Goal: Information Seeking & Learning: Learn about a topic

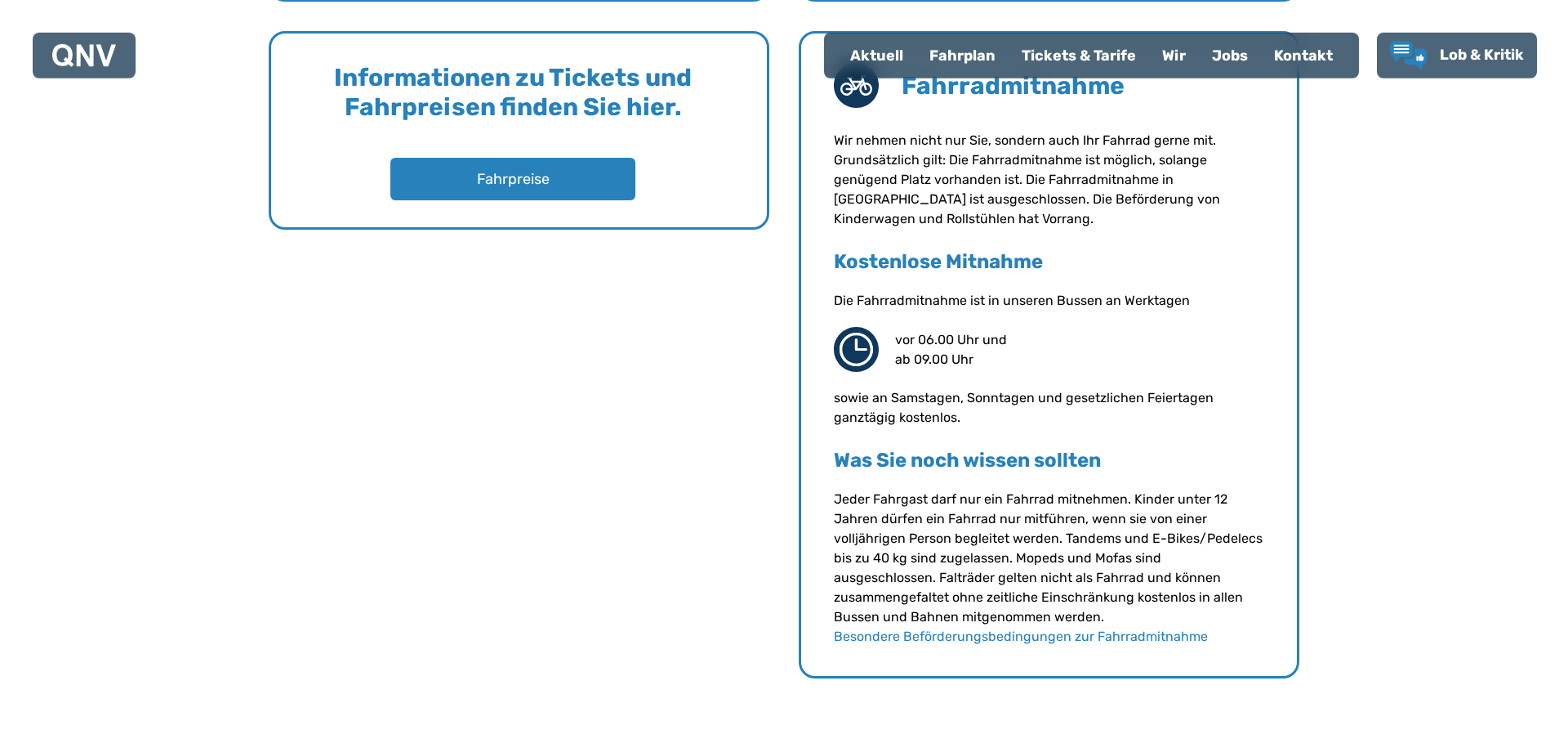
scroll to position [1167, 0]
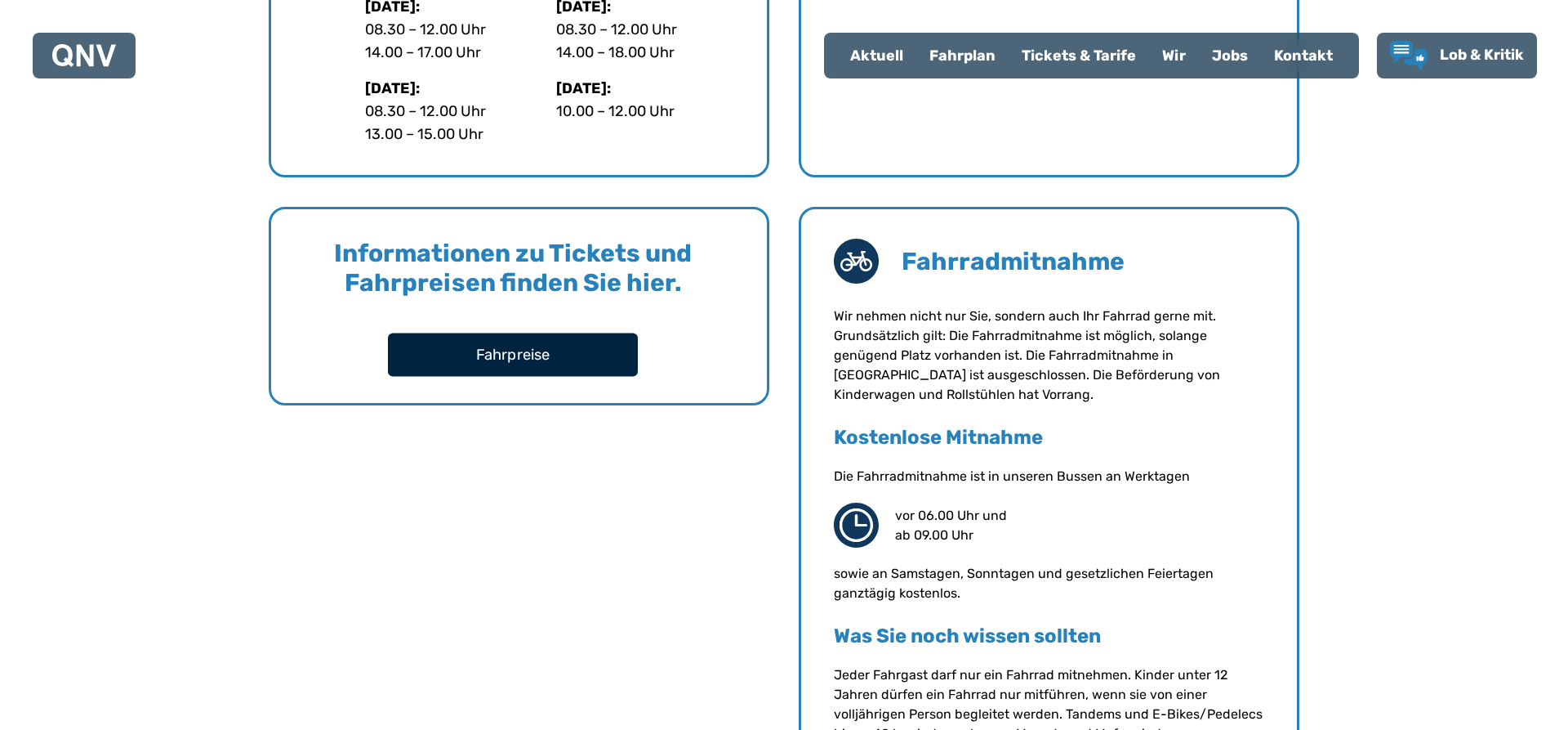
click at [514, 358] on button "Fahrpreise" at bounding box center [512, 354] width 250 height 44
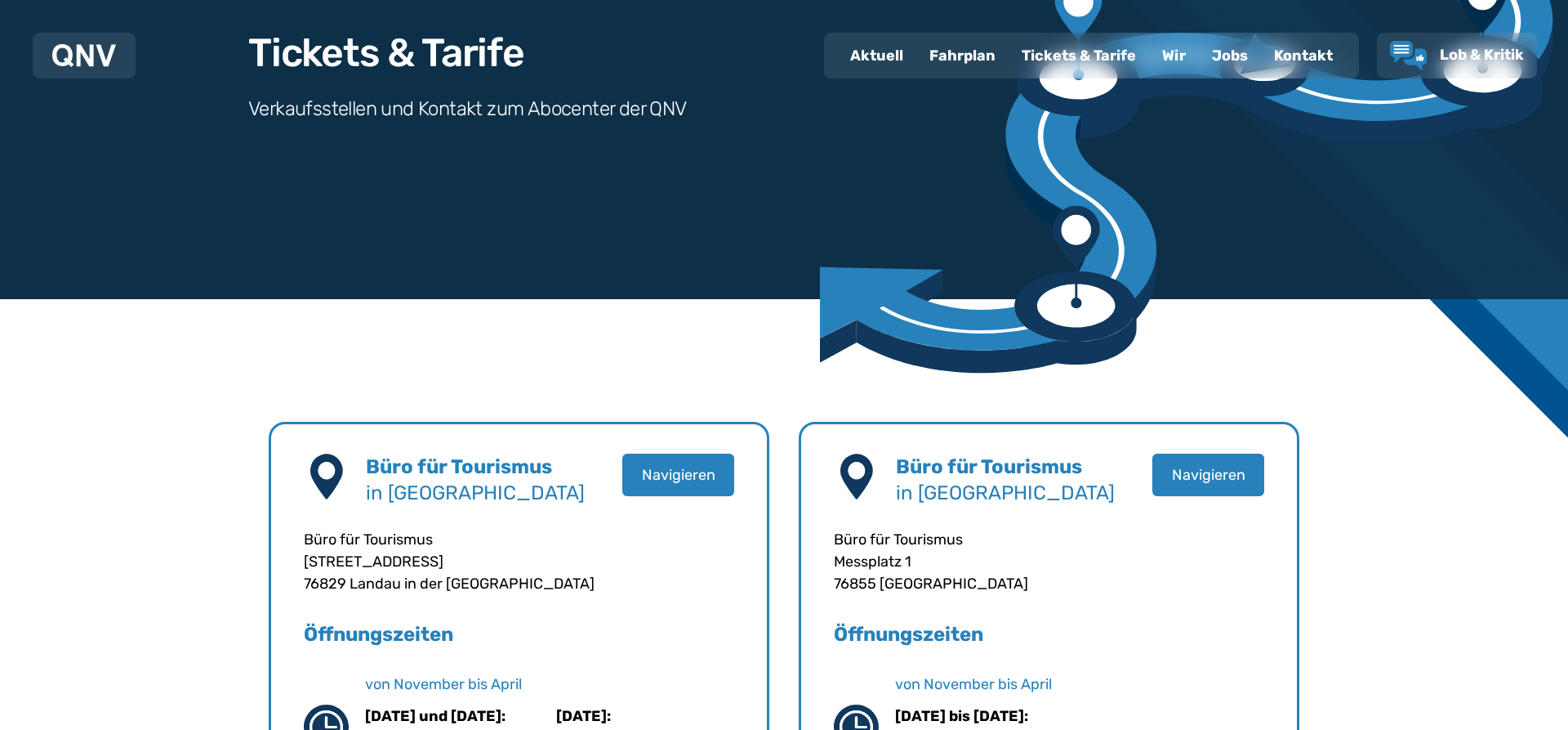
scroll to position [0, 0]
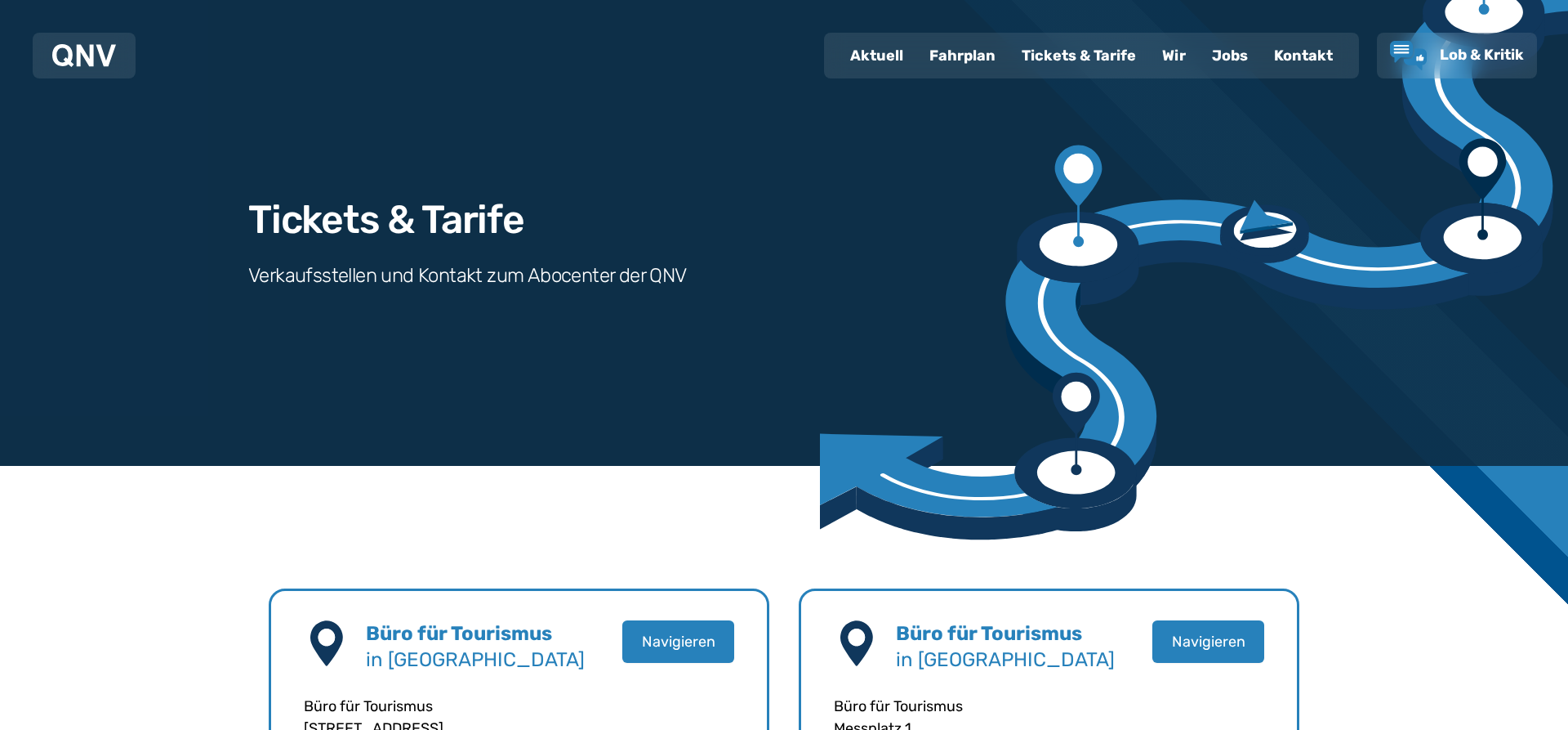
click at [965, 55] on div "Fahrplan" at bounding box center [962, 56] width 92 height 43
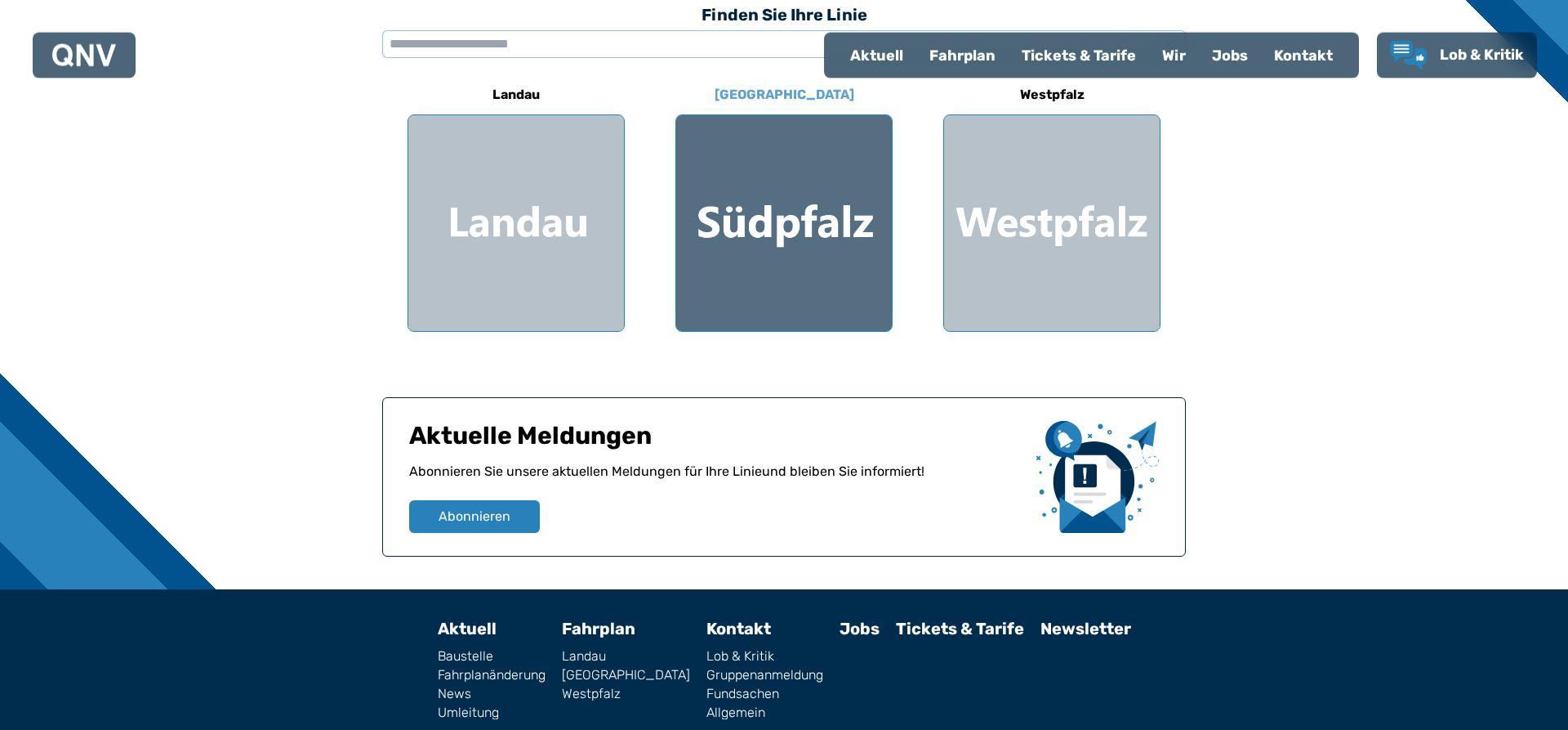
scroll to position [567, 0]
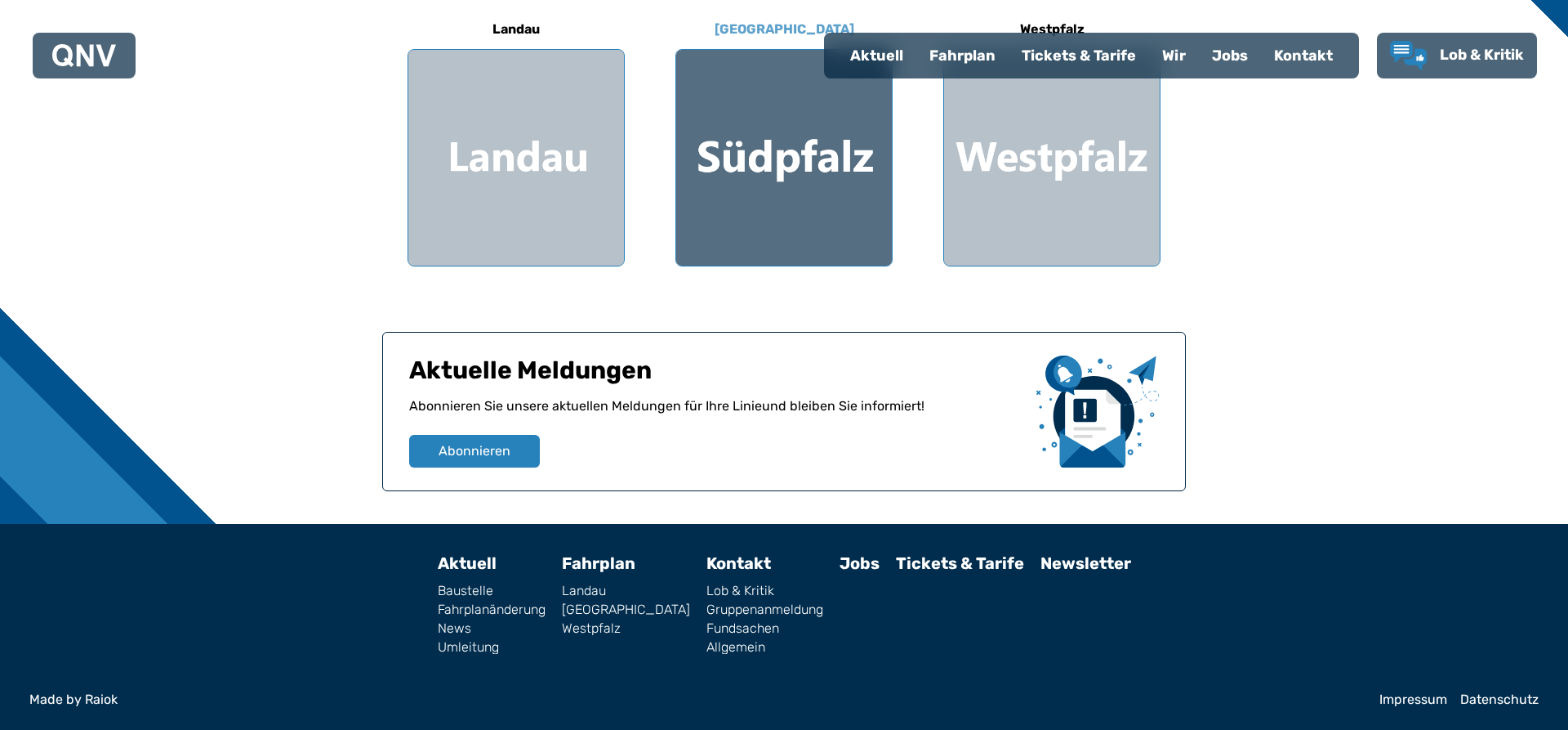
click at [751, 153] on div at bounding box center [784, 158] width 215 height 215
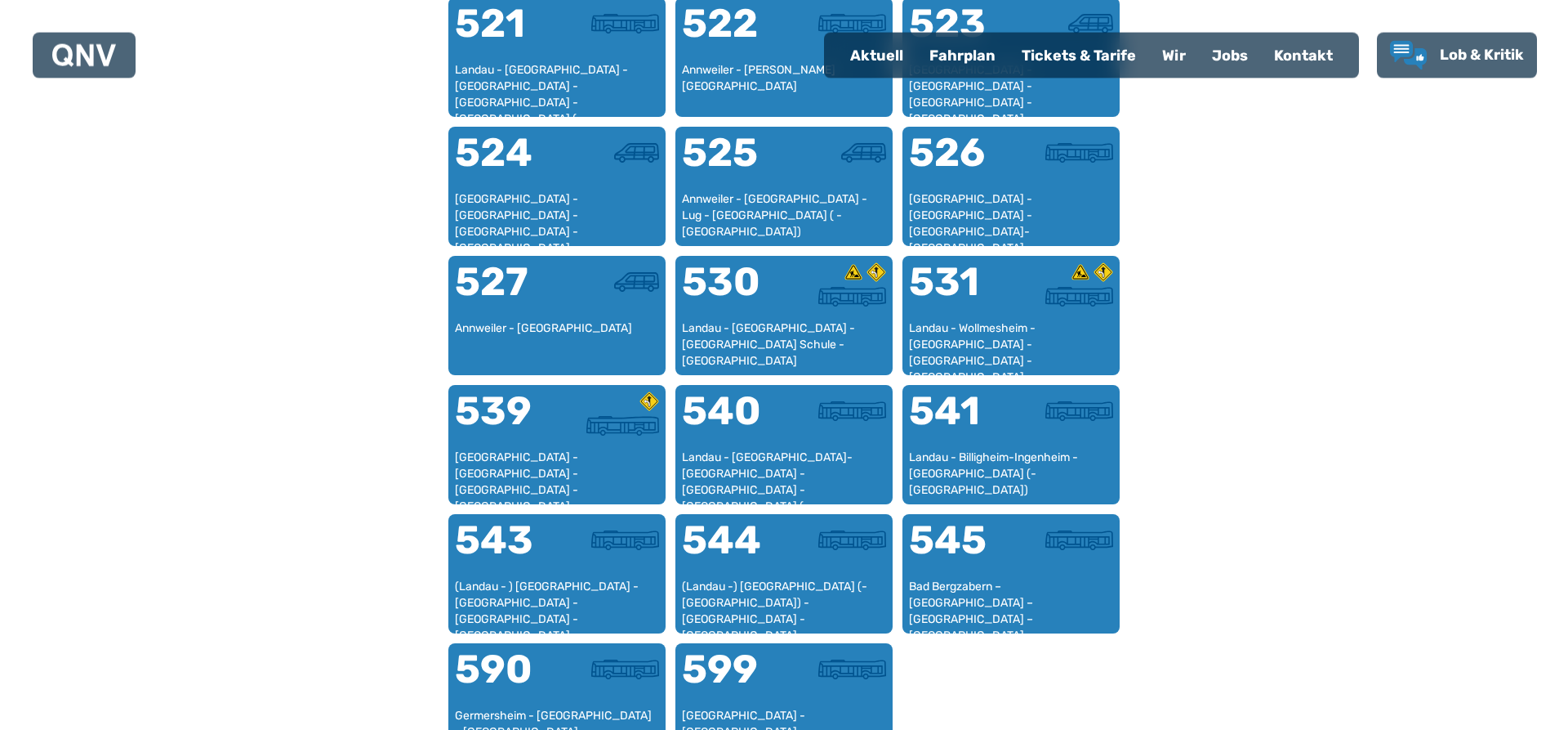
scroll to position [1254, 0]
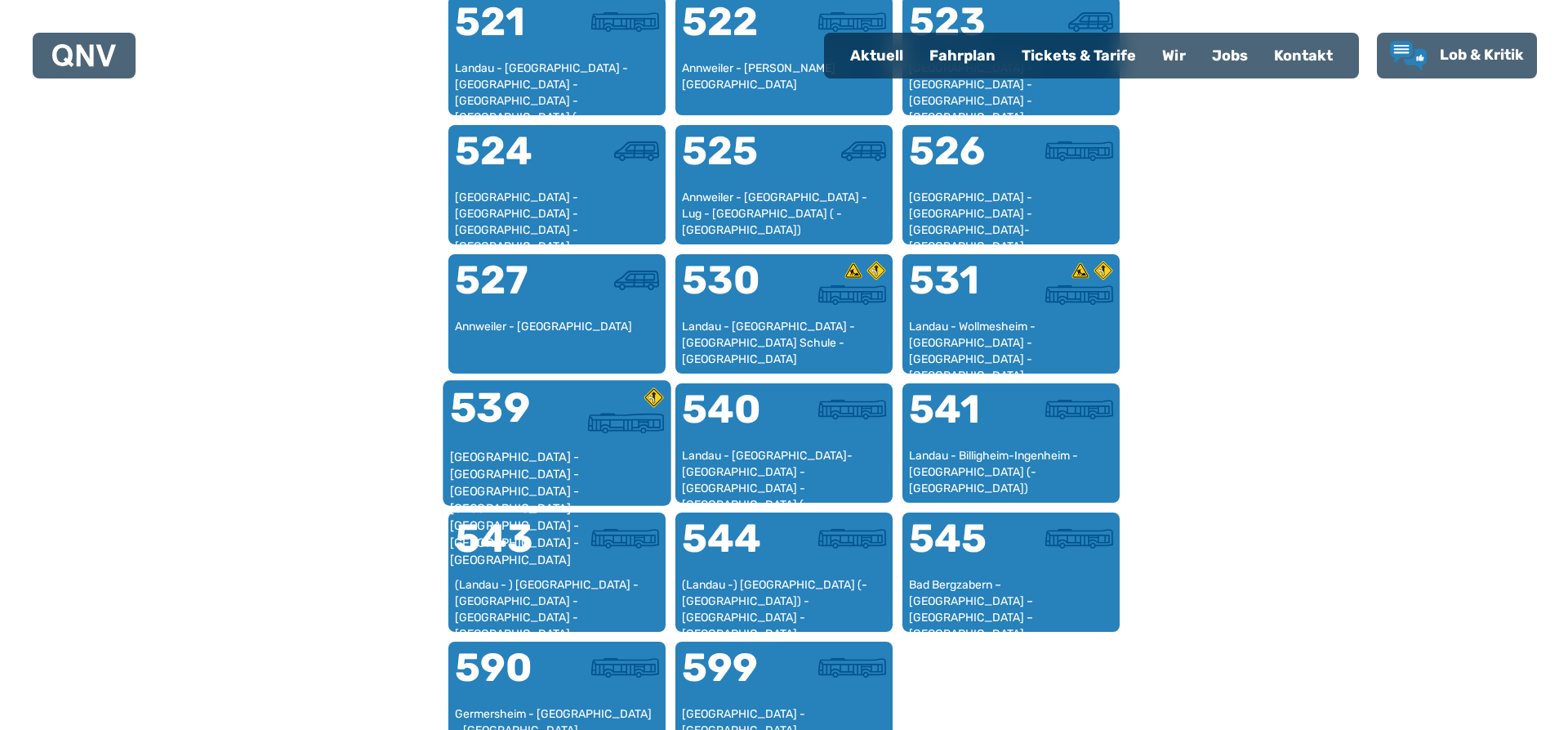
click at [564, 439] on div at bounding box center [610, 418] width 107 height 61
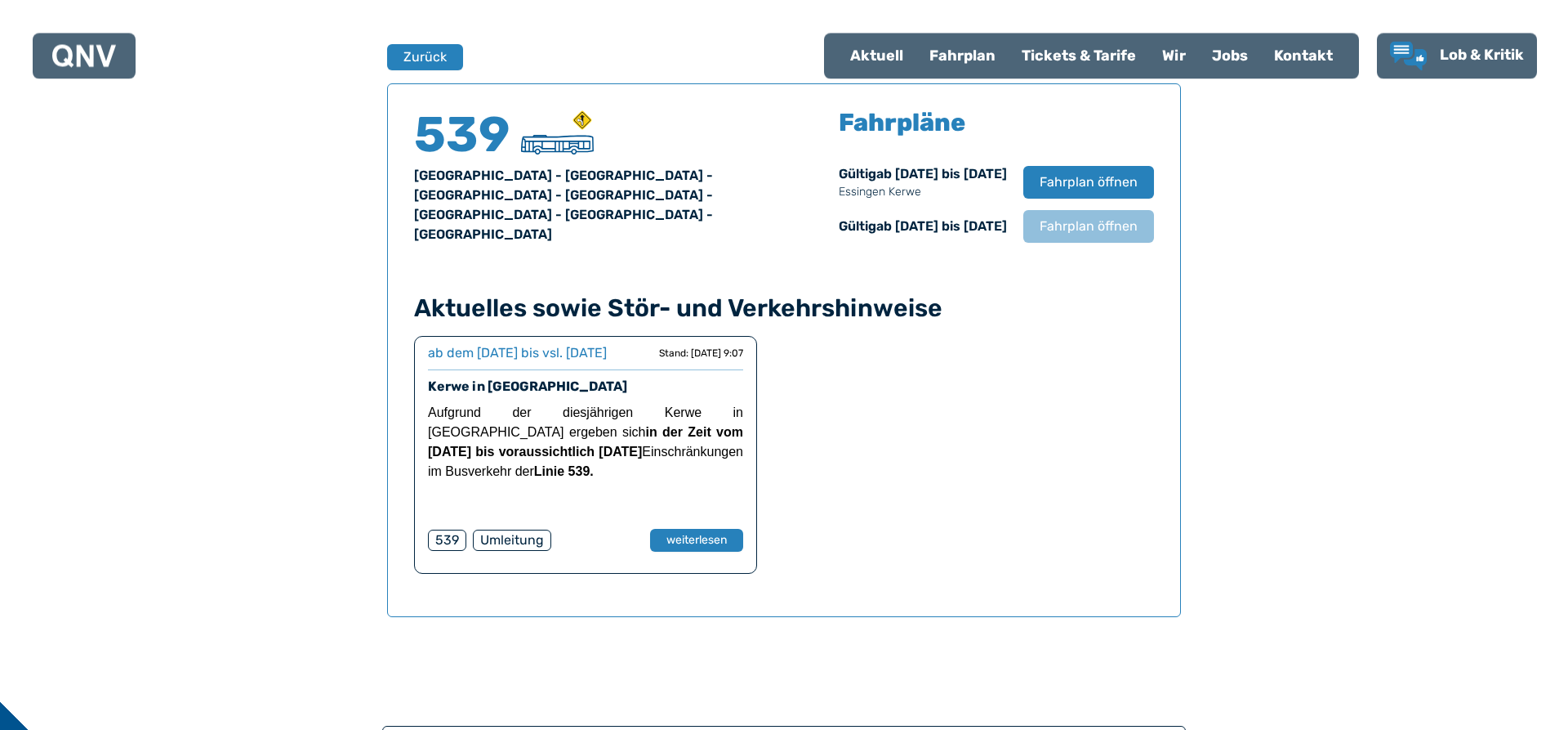
scroll to position [1077, 0]
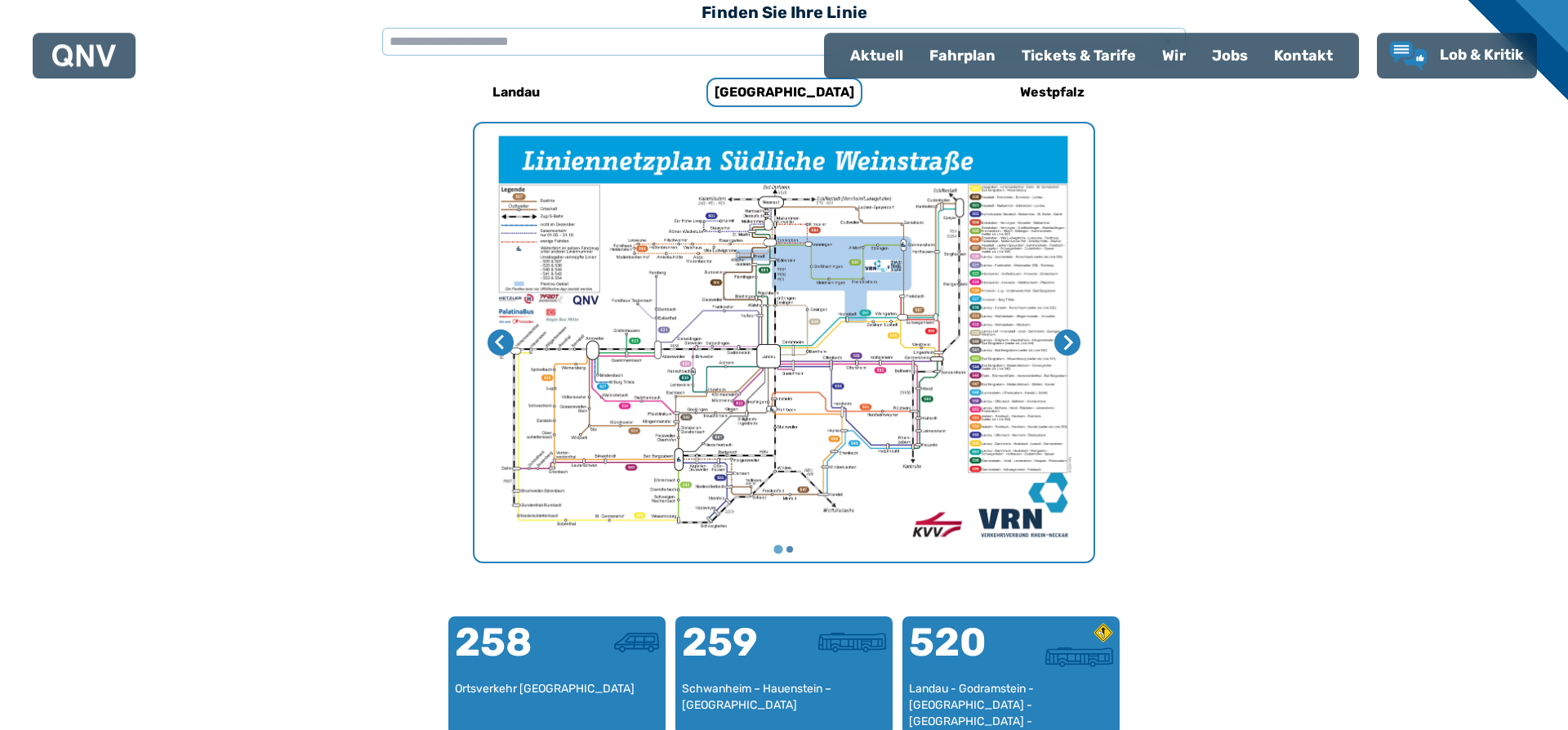
scroll to position [503, 0]
click at [768, 308] on img "1 von 2" at bounding box center [784, 344] width 619 height 438
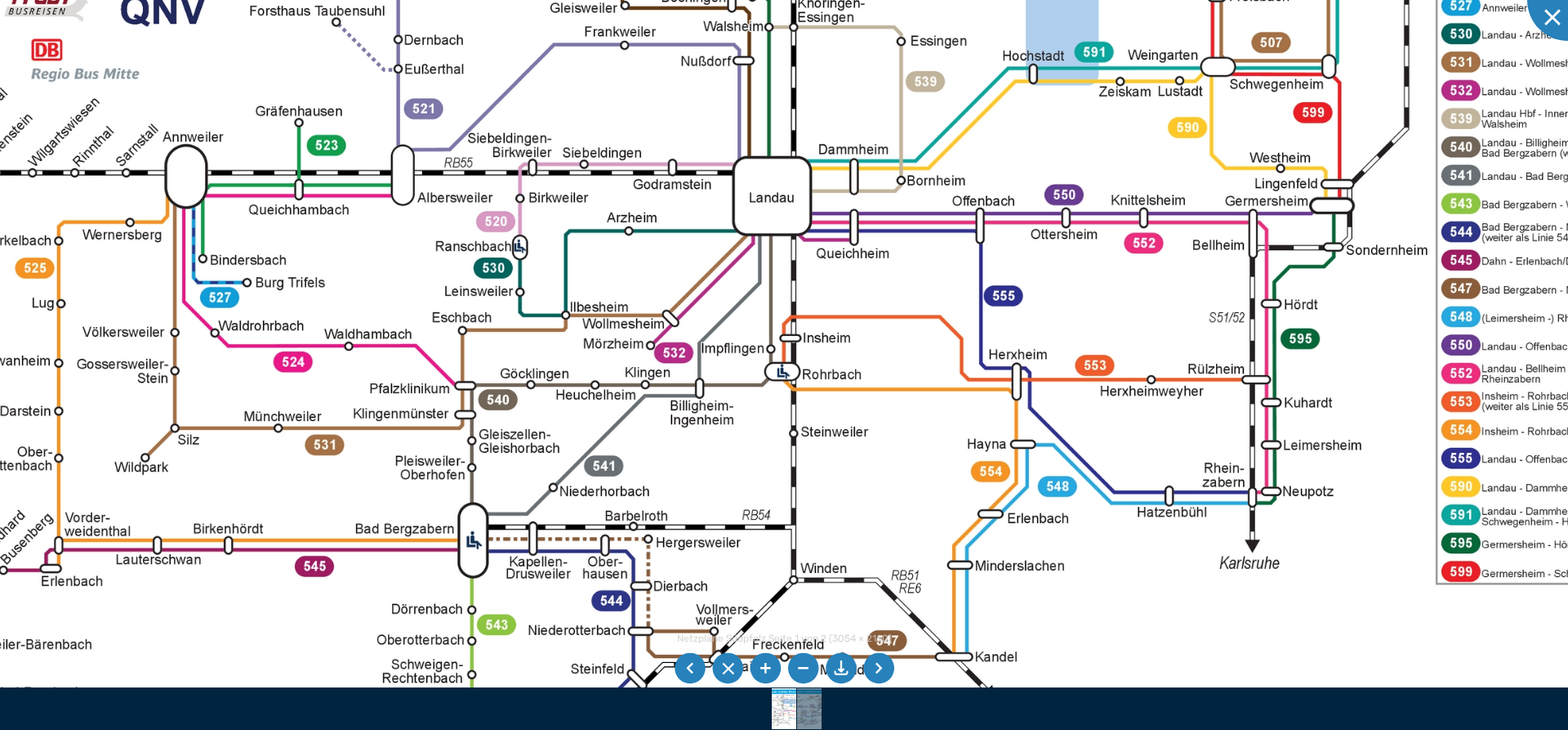
click at [784, 328] on img at bounding box center [823, 150] width 2062 height 1459
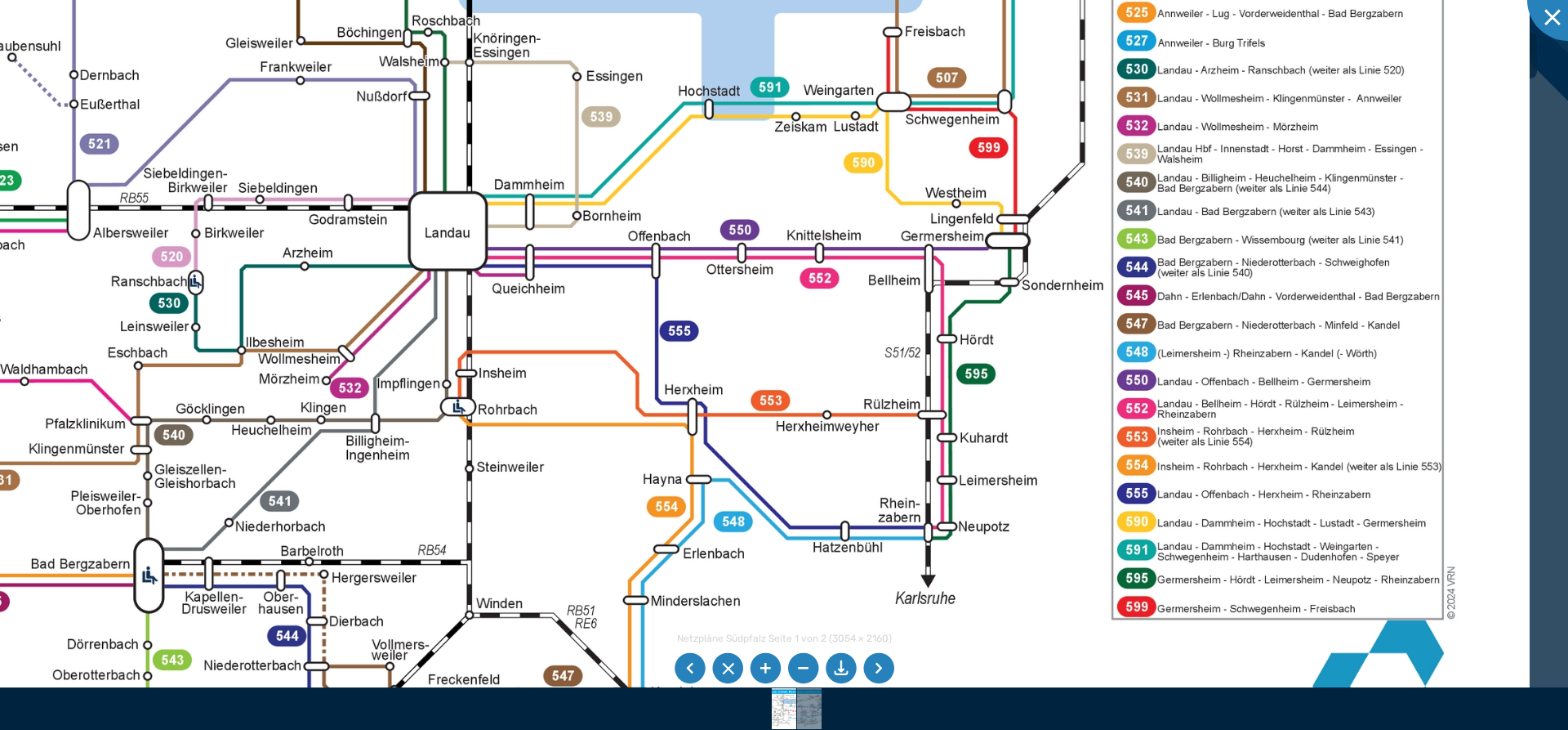
click at [799, 325] on img at bounding box center [499, 186] width 2062 height 1459
click at [1140, 217] on img at bounding box center [499, 186] width 2062 height 1459
click at [1140, 214] on img at bounding box center [499, 186] width 2062 height 1459
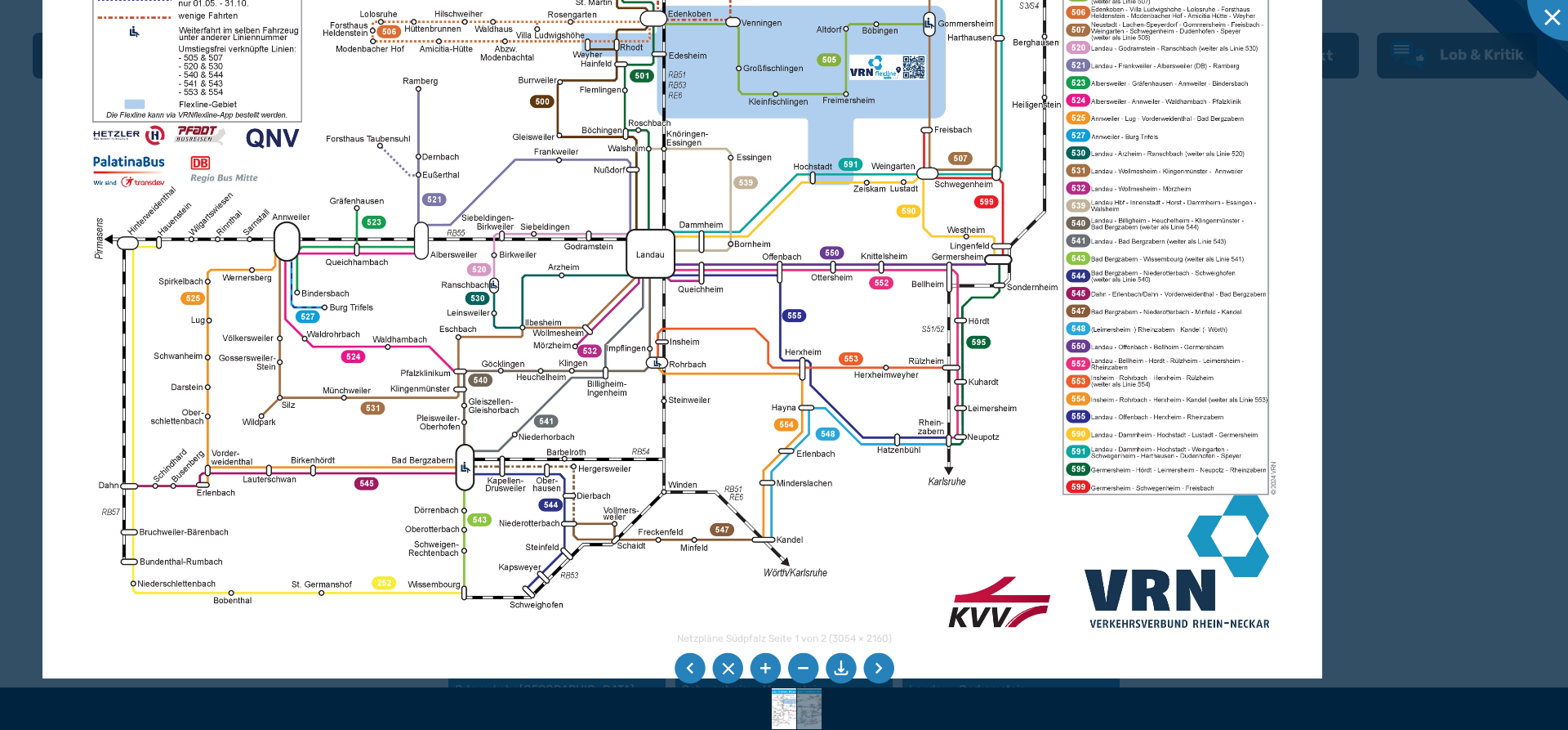
scroll to position [567, 0]
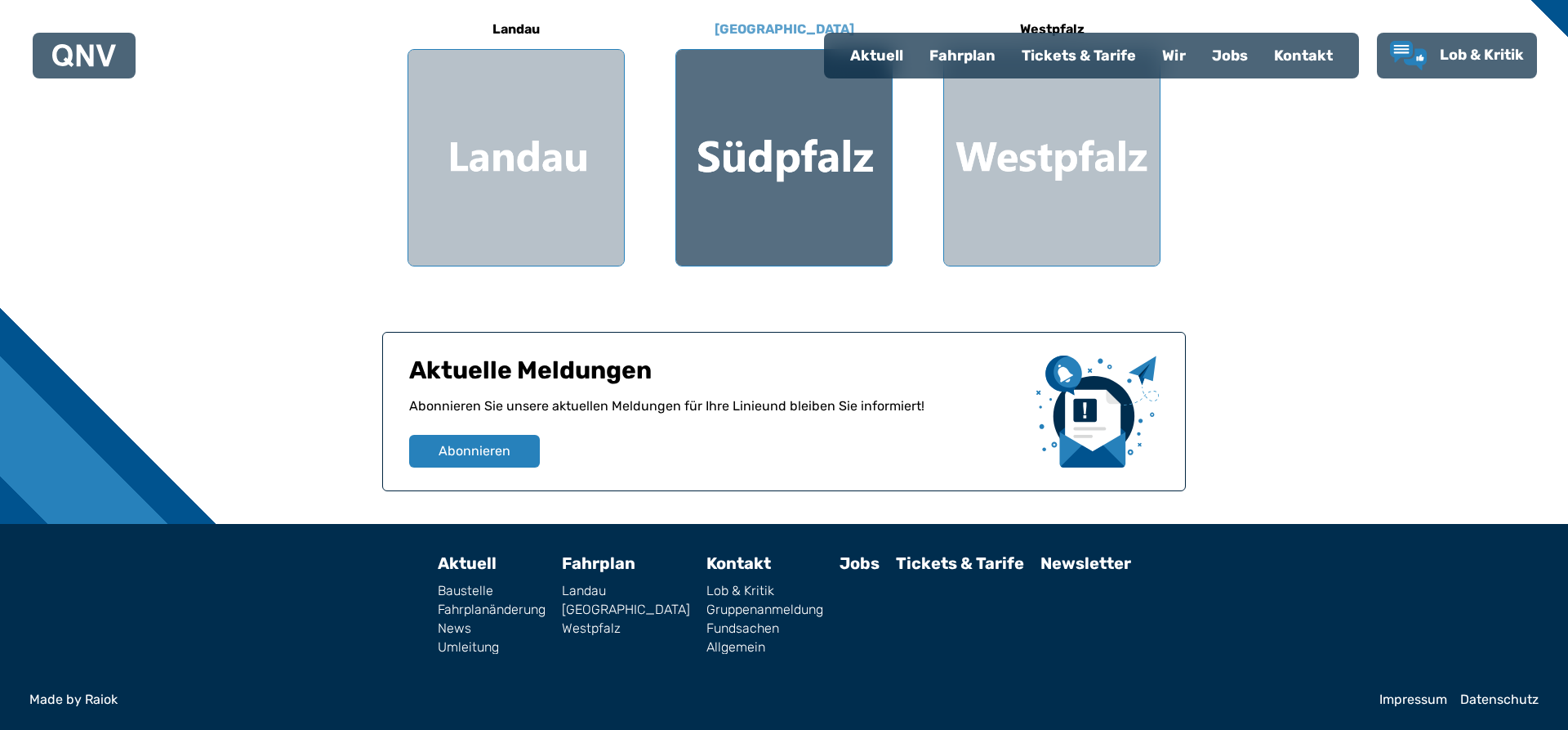
click at [767, 174] on div at bounding box center [784, 158] width 215 height 215
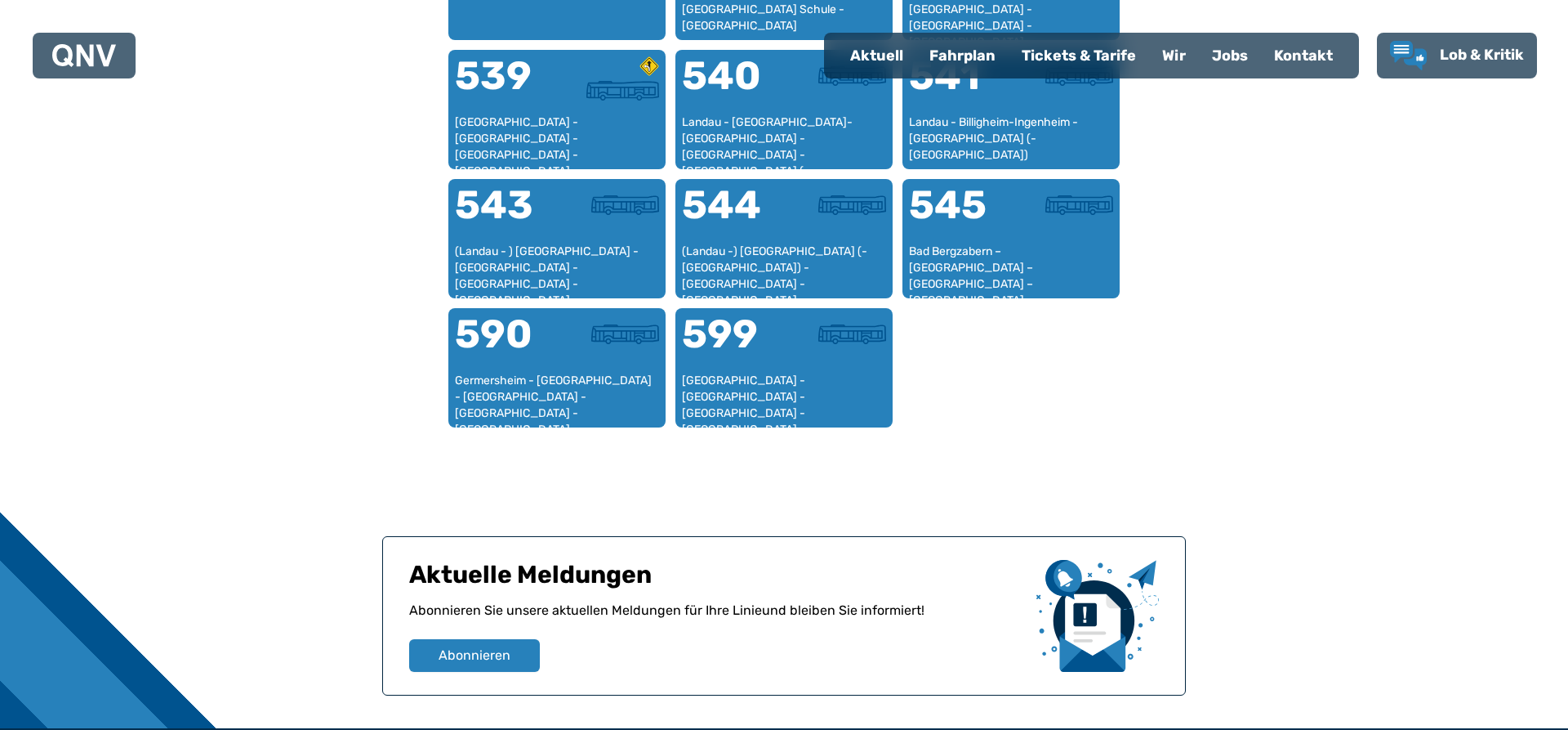
scroll to position [1504, 0]
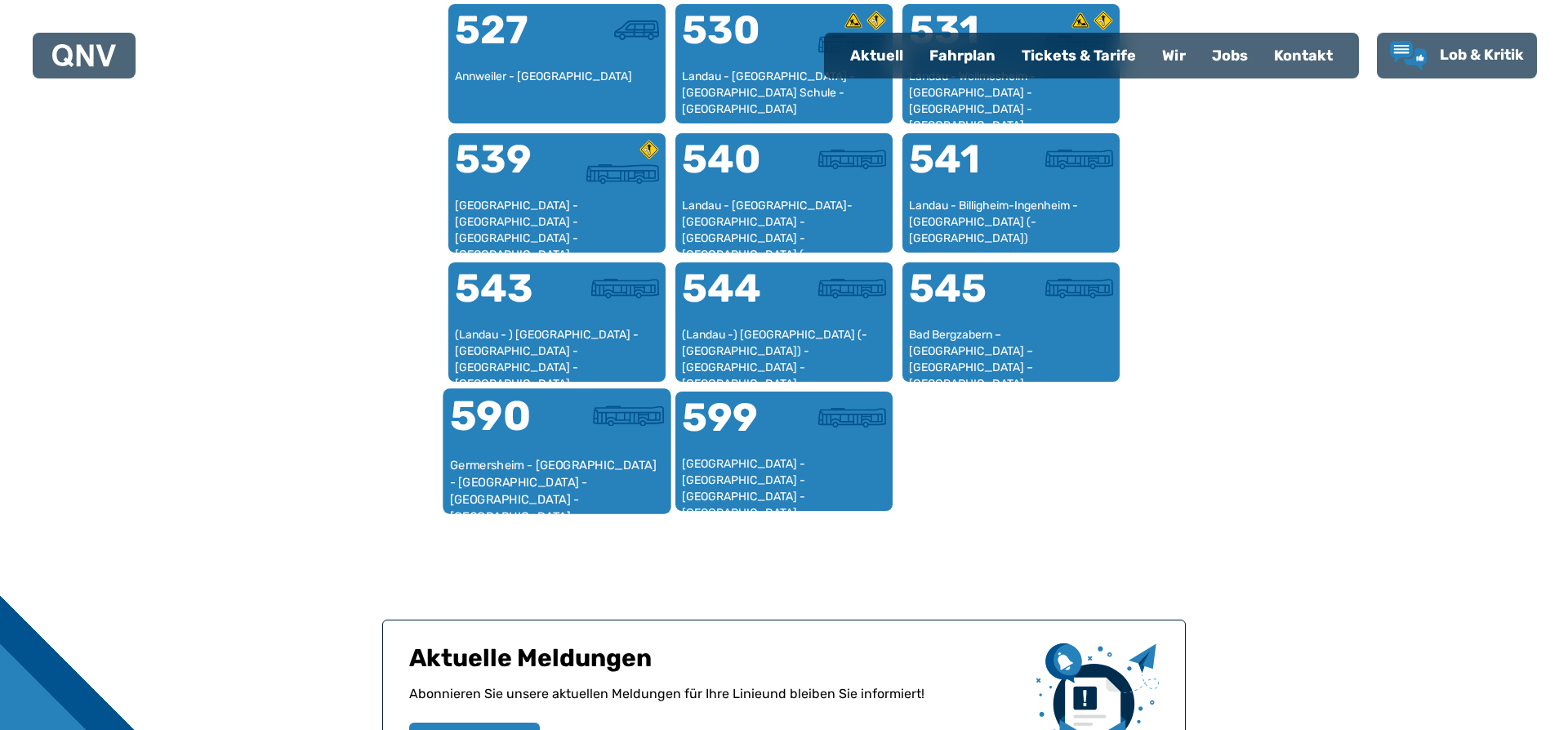
click at [588, 437] on div at bounding box center [610, 426] width 107 height 61
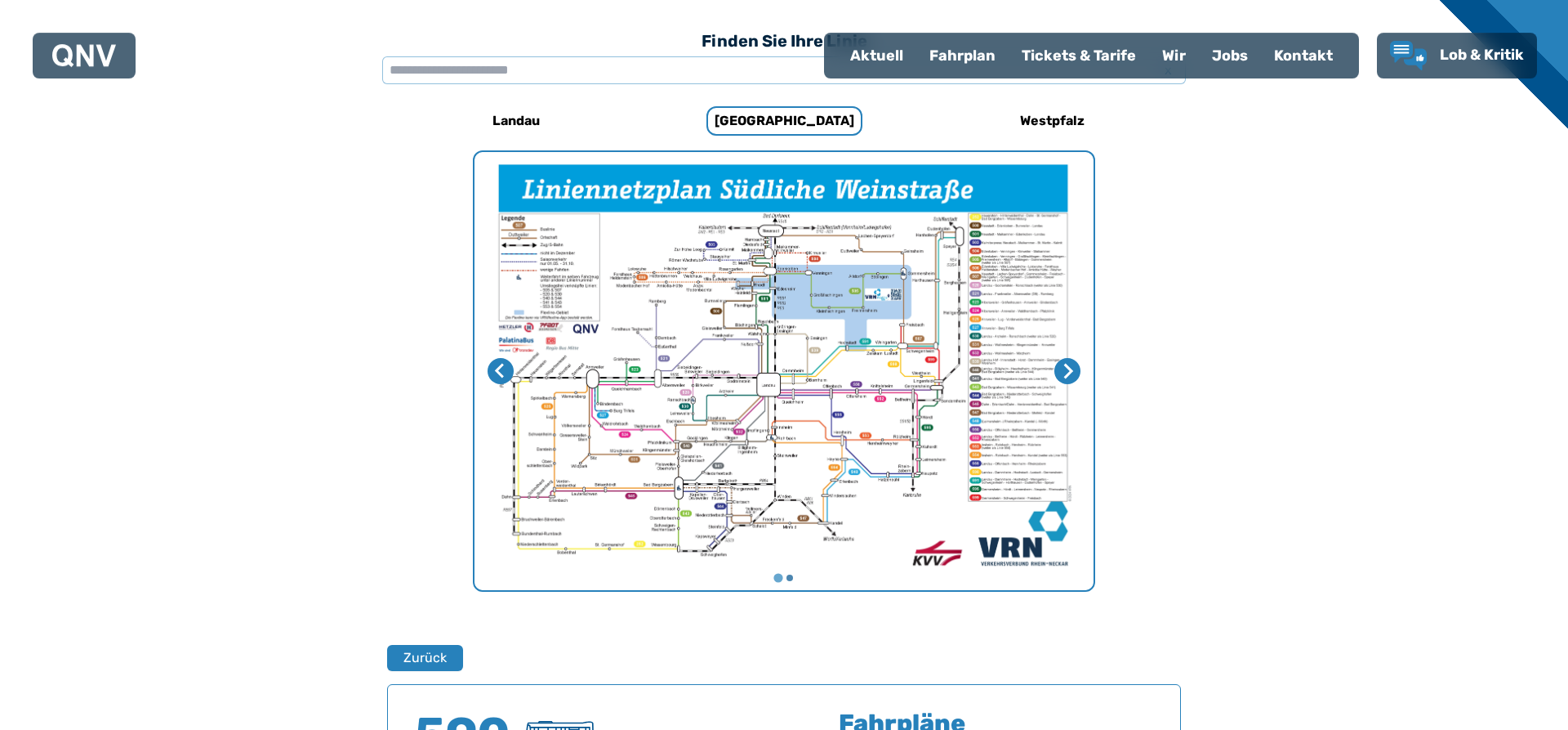
scroll to position [484, 0]
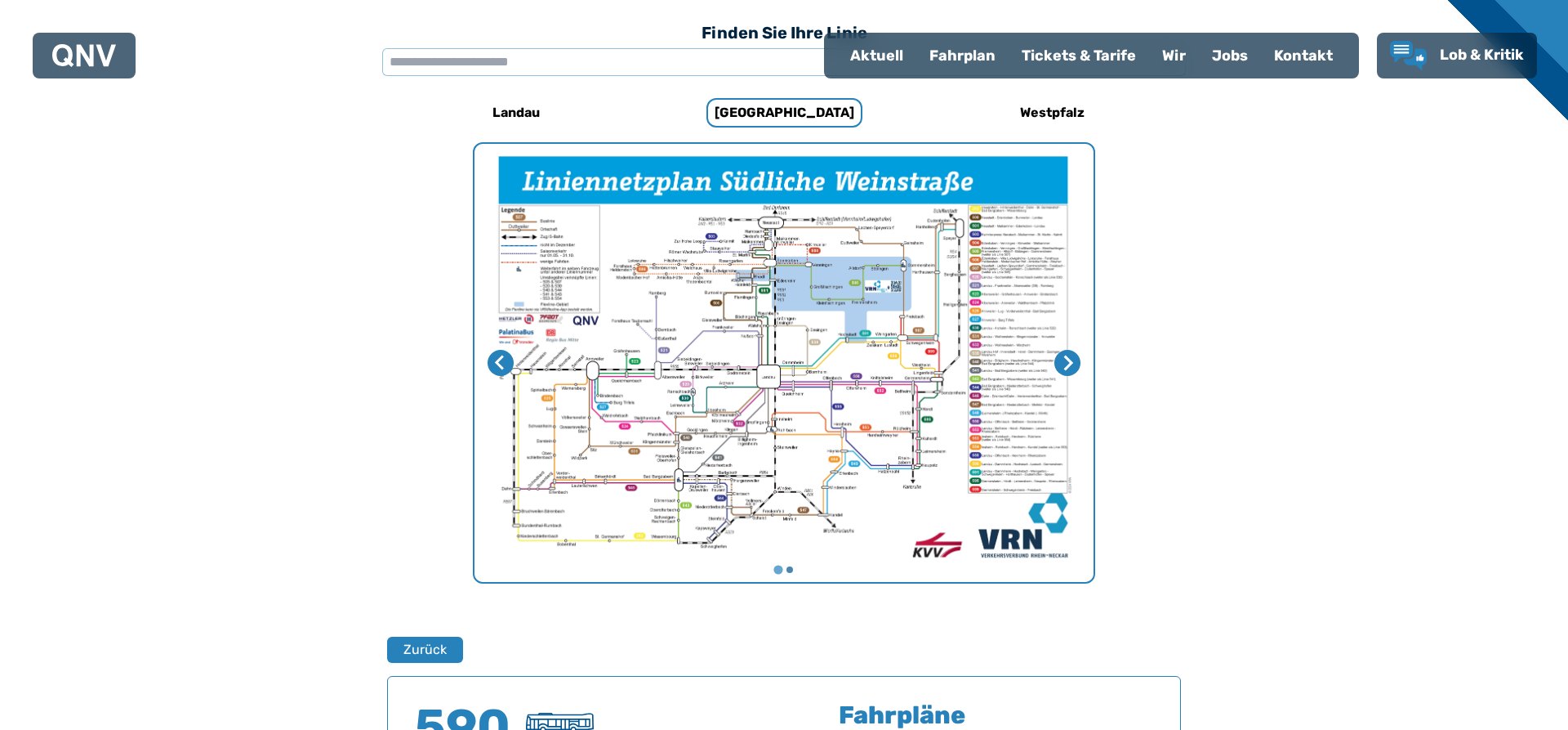
click at [862, 340] on img "1 von 2" at bounding box center [784, 363] width 619 height 438
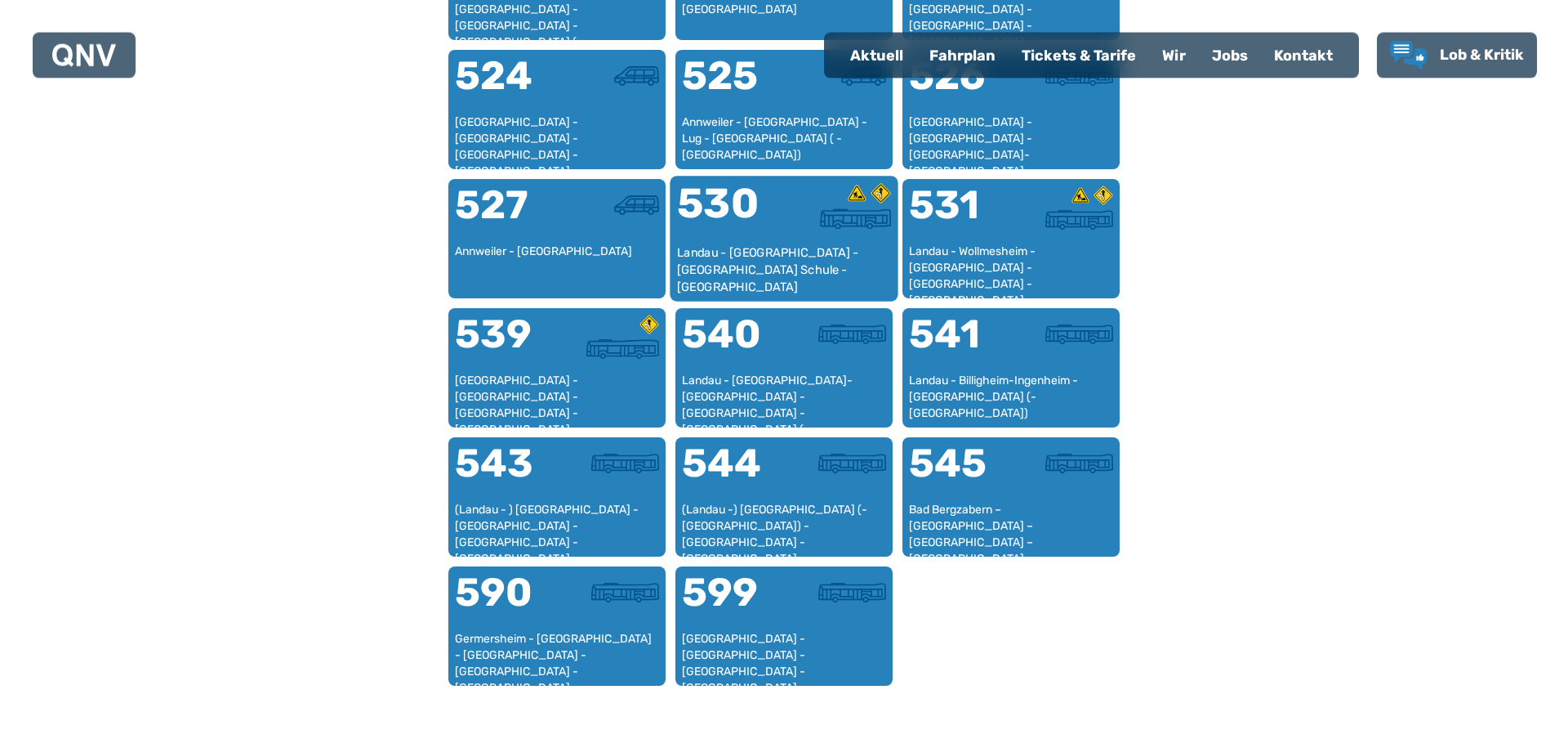
scroll to position [1337, 0]
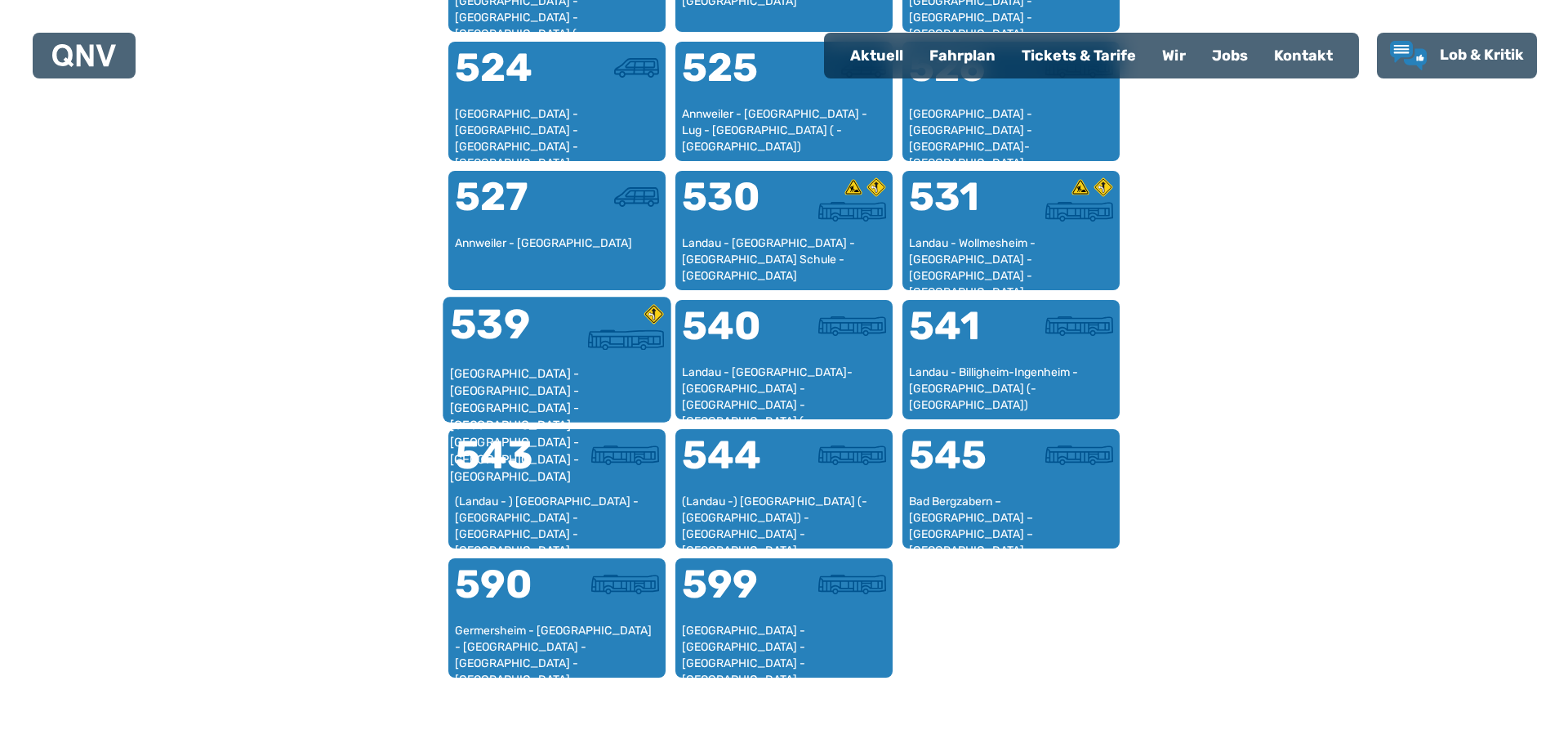
click at [575, 344] on div at bounding box center [610, 340] width 107 height 20
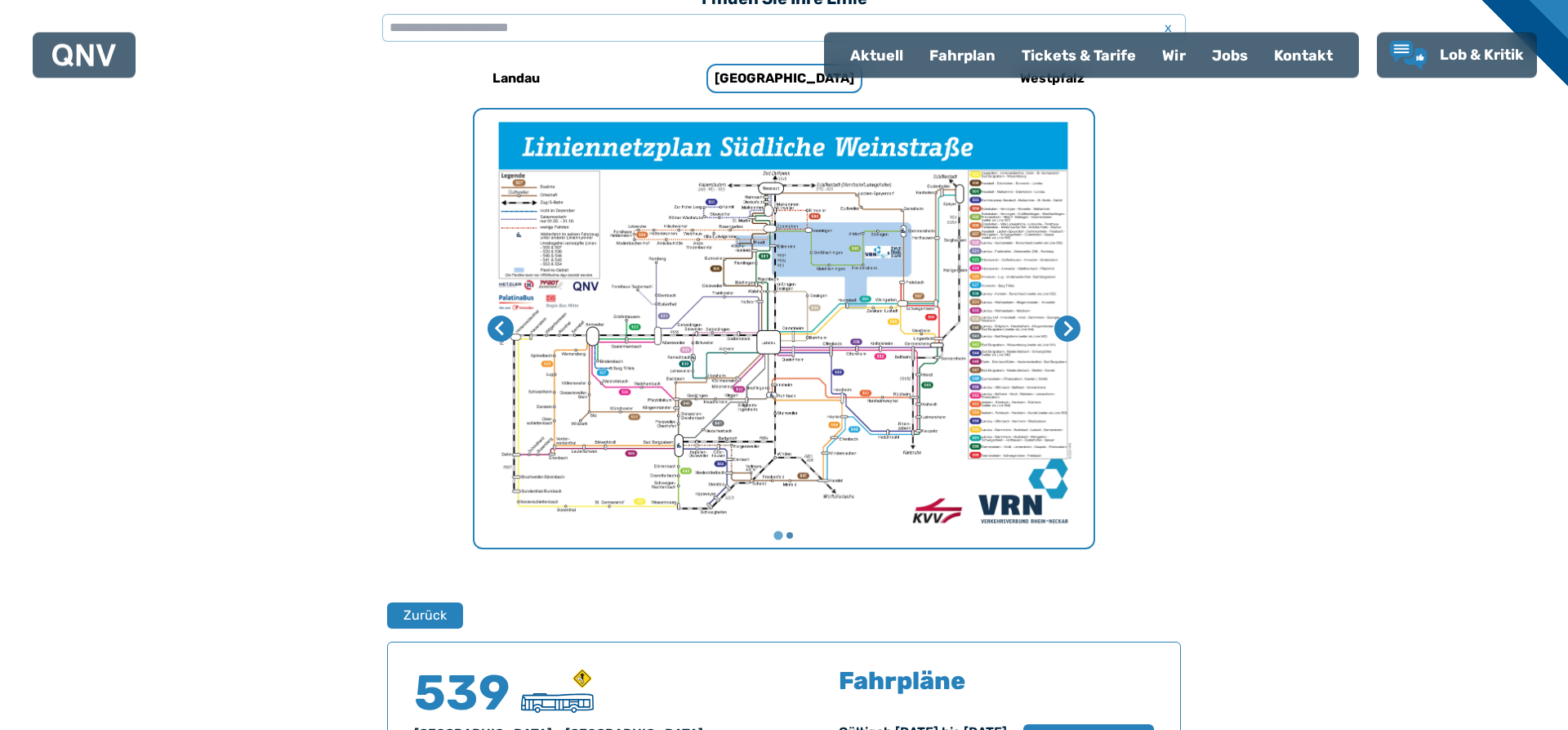
scroll to position [498, 0]
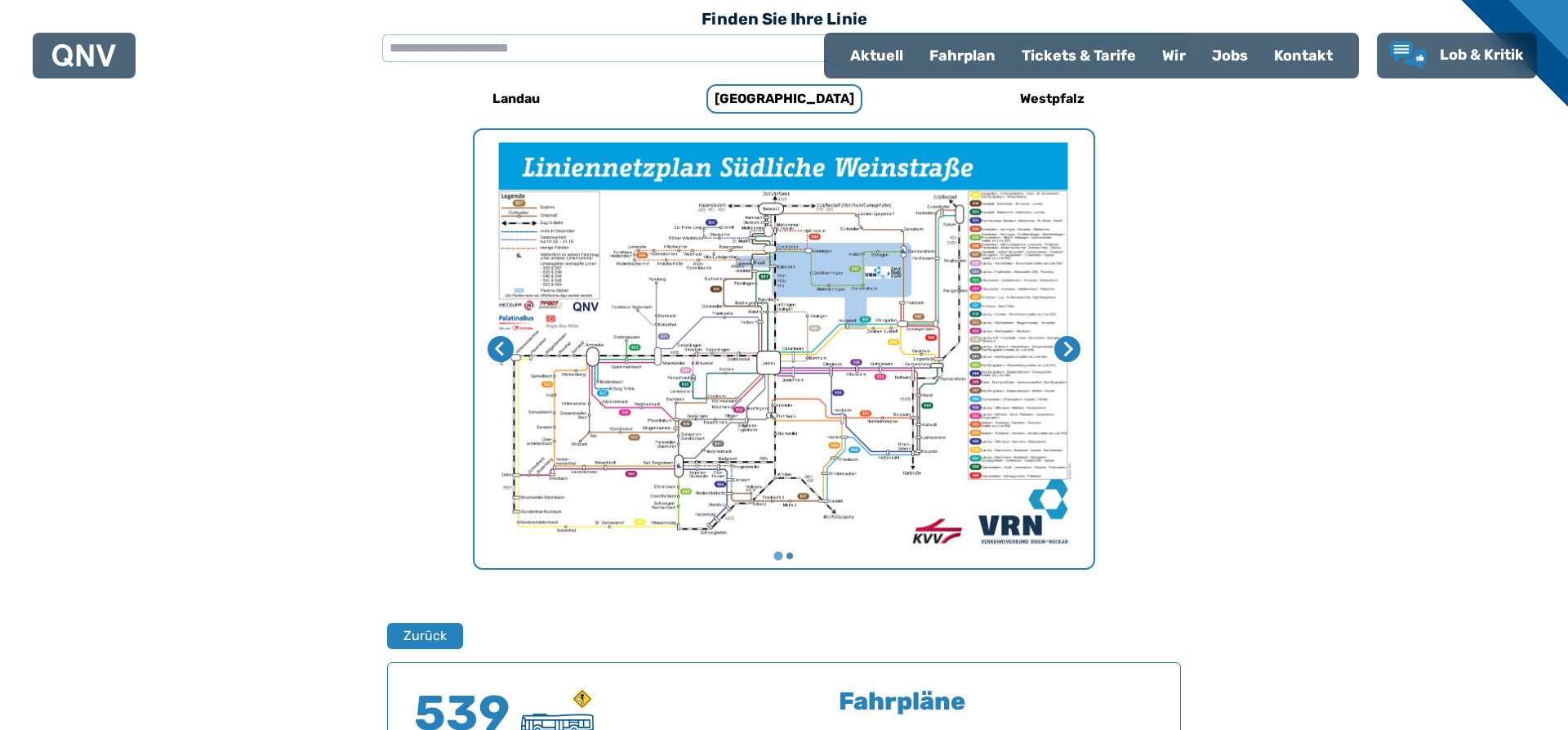
click at [858, 331] on img "1 von 2" at bounding box center [784, 349] width 619 height 438
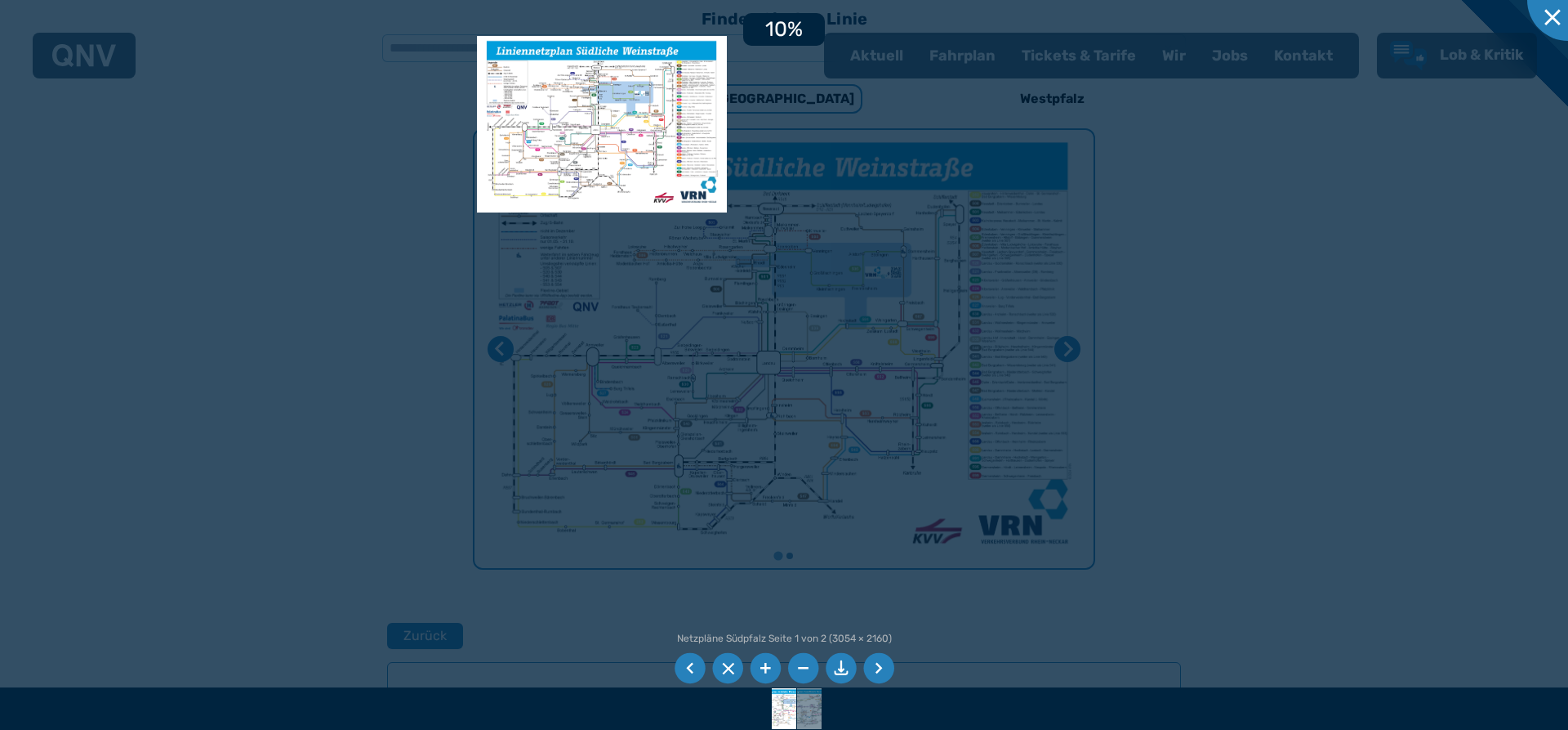
click at [743, 241] on div at bounding box center [784, 365] width 1568 height 730
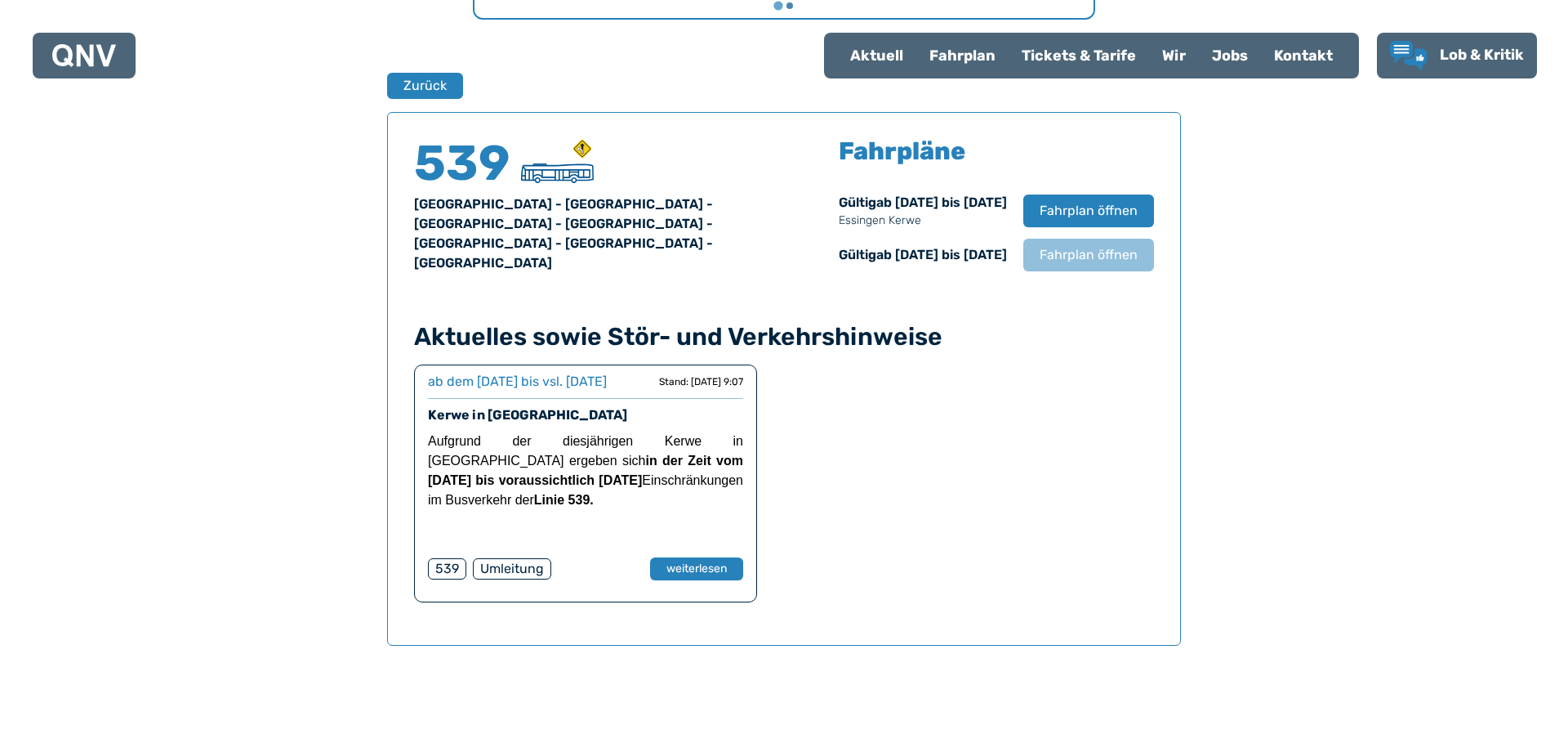
scroll to position [831, 0]
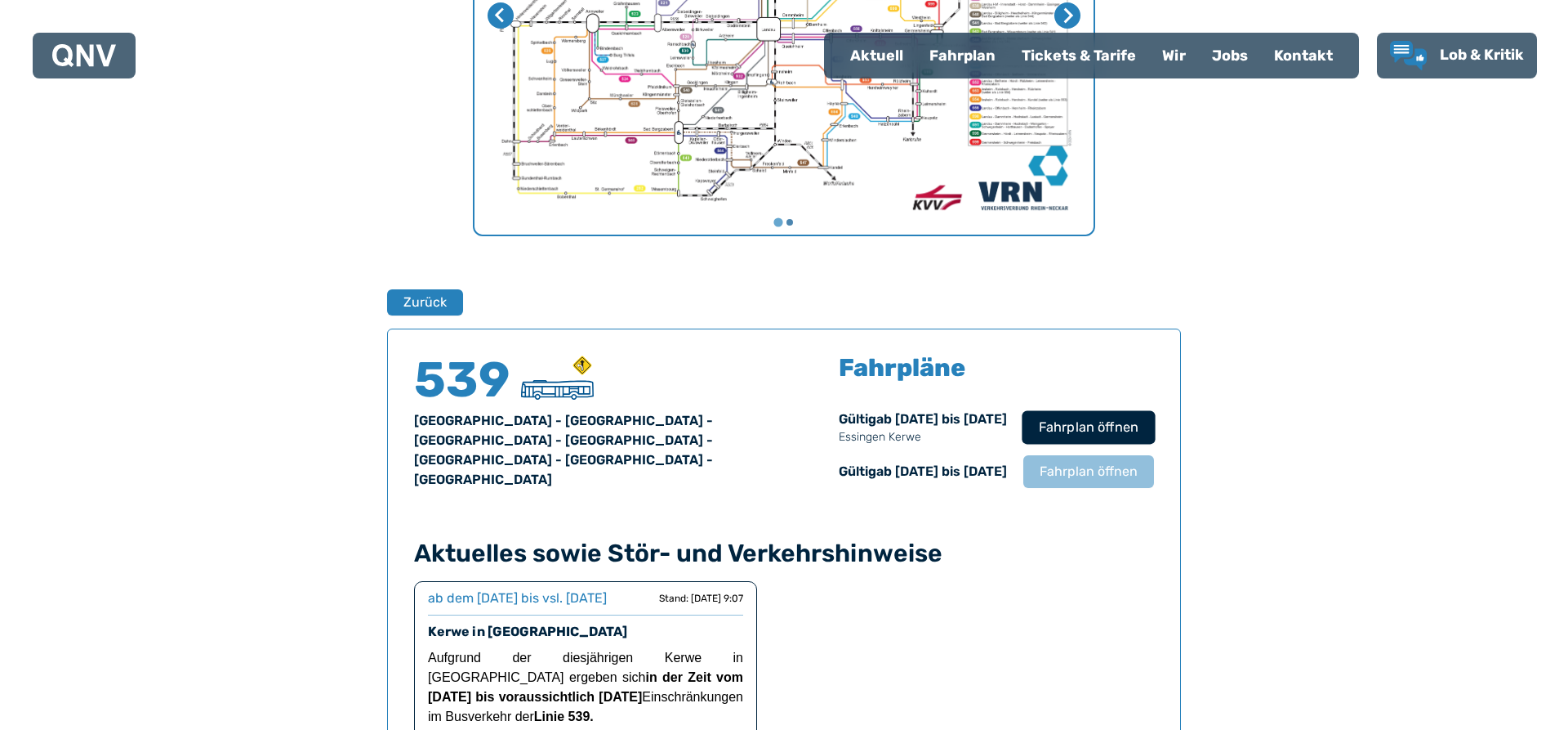
click at [1103, 435] on span "Fahrplan öffnen" at bounding box center [1088, 427] width 99 height 20
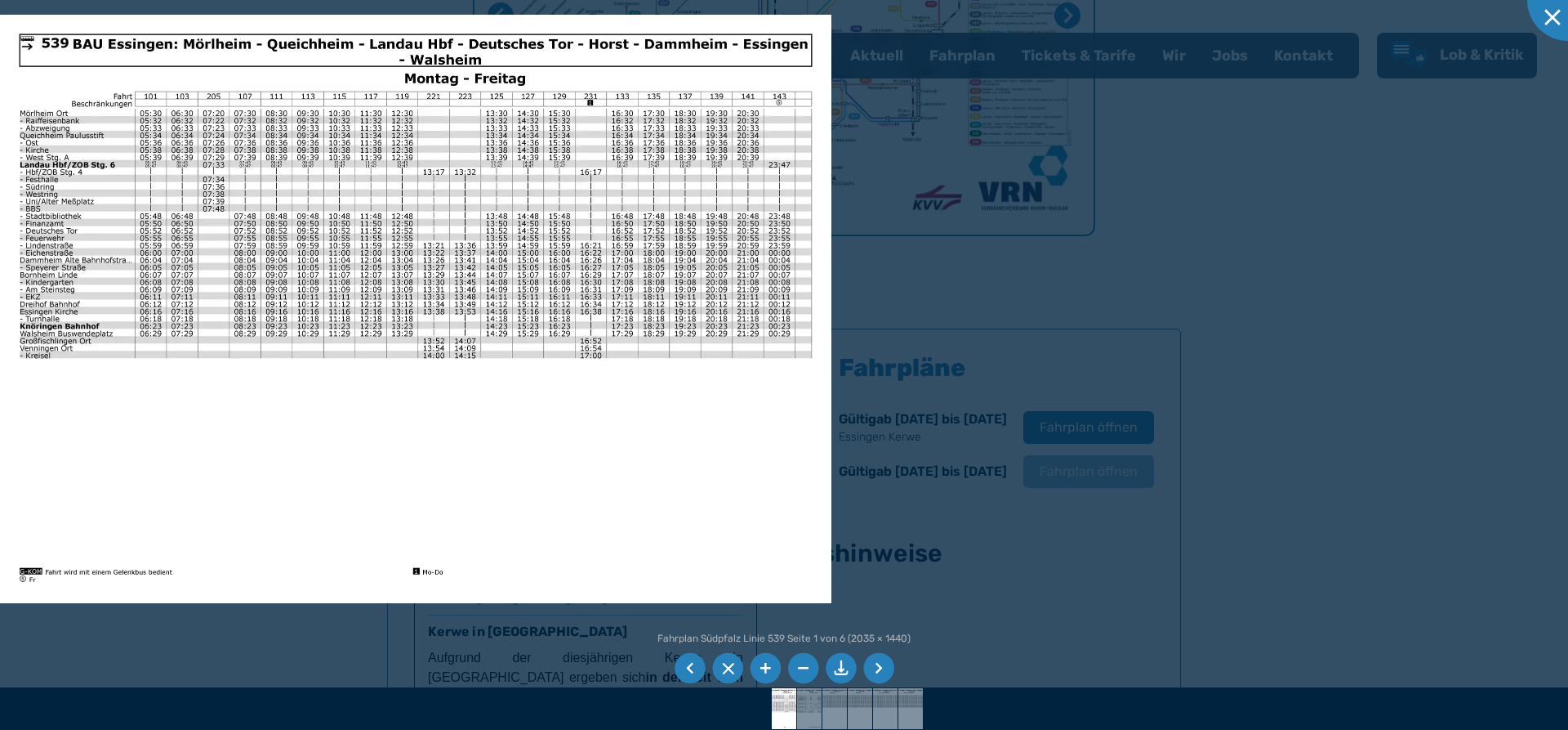
click at [572, 186] on img at bounding box center [416, 309] width 832 height 589
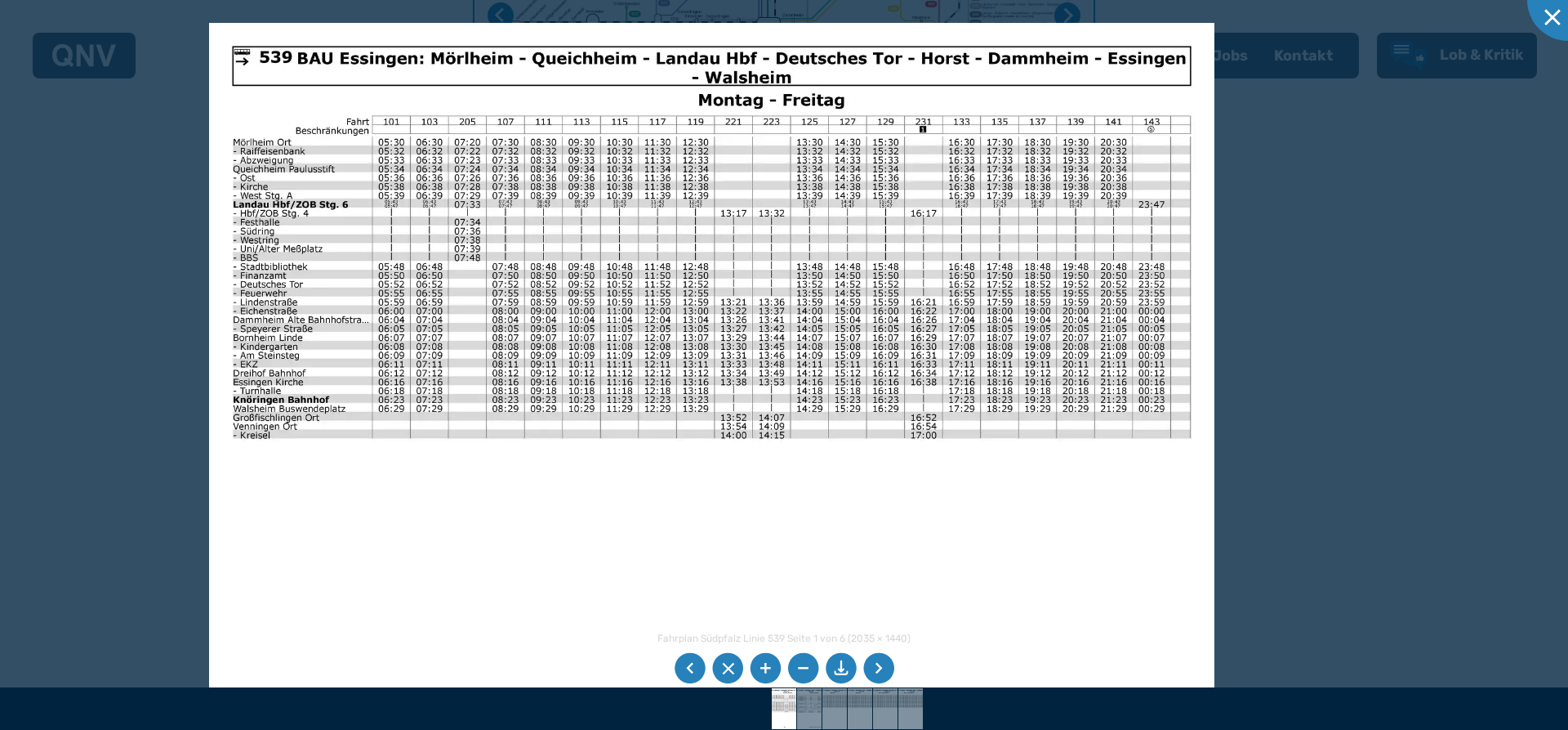
click at [809, 210] on img at bounding box center [711, 379] width 1005 height 711
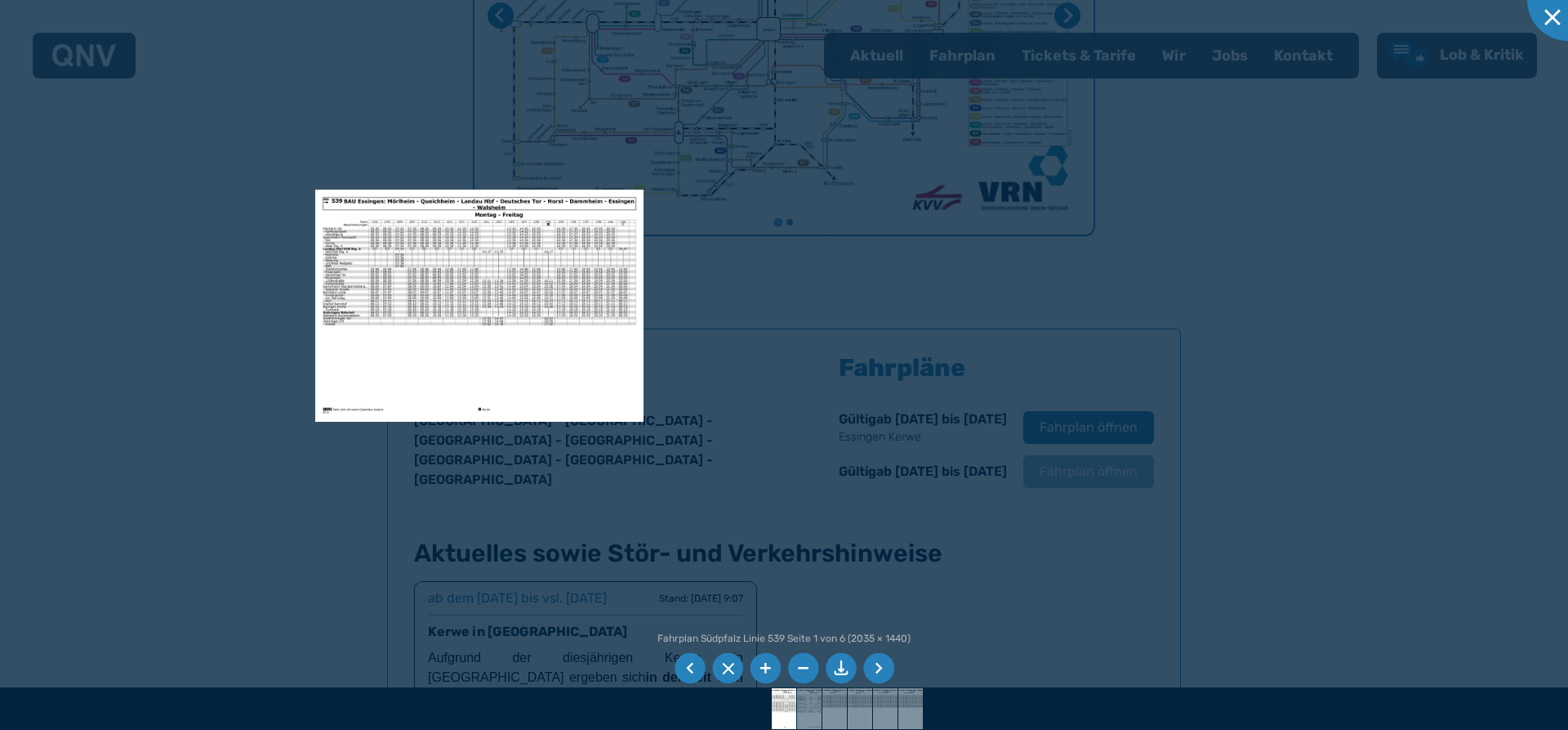
click at [794, 424] on div at bounding box center [784, 365] width 1568 height 730
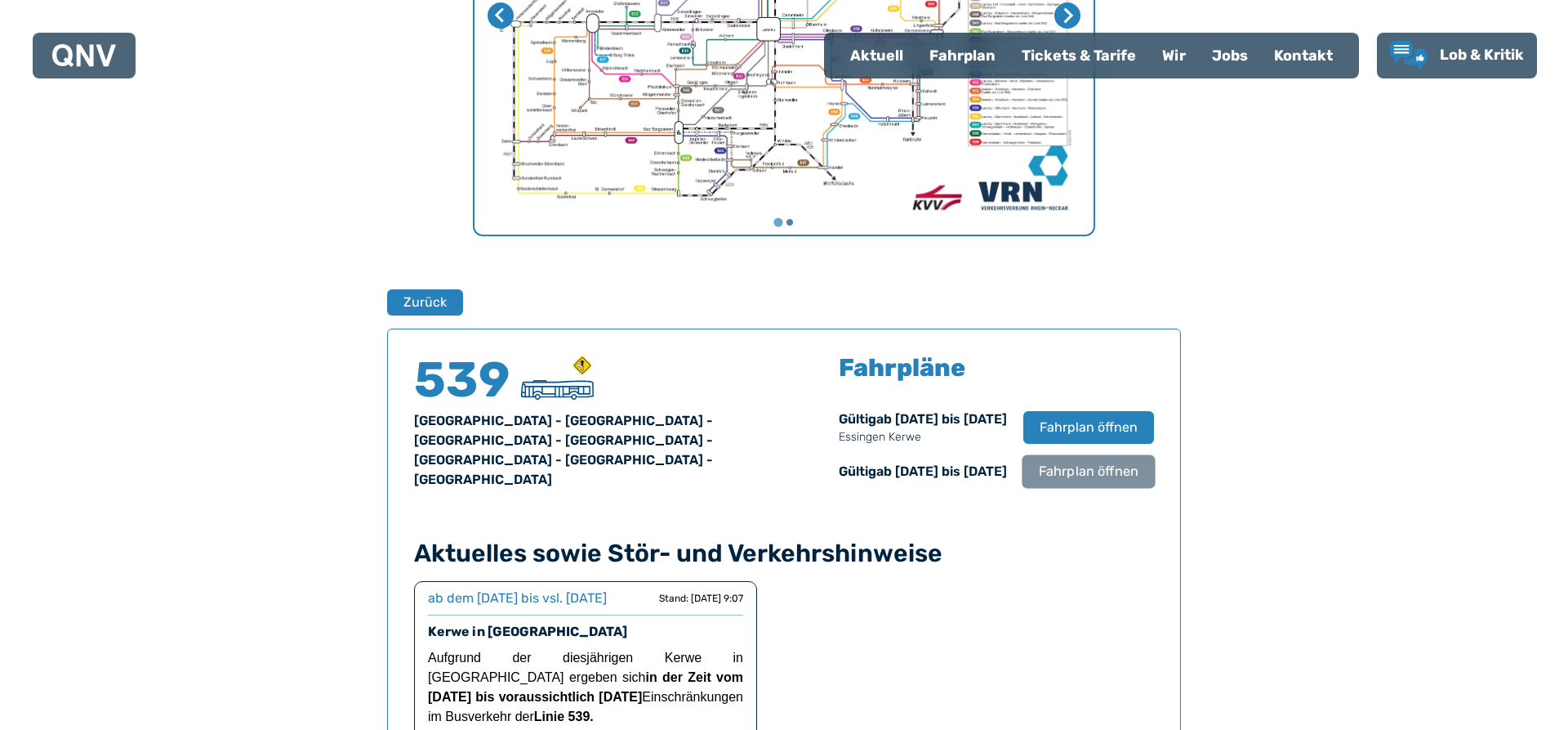
click at [1069, 481] on span "Fahrplan öffnen" at bounding box center [1088, 471] width 99 height 20
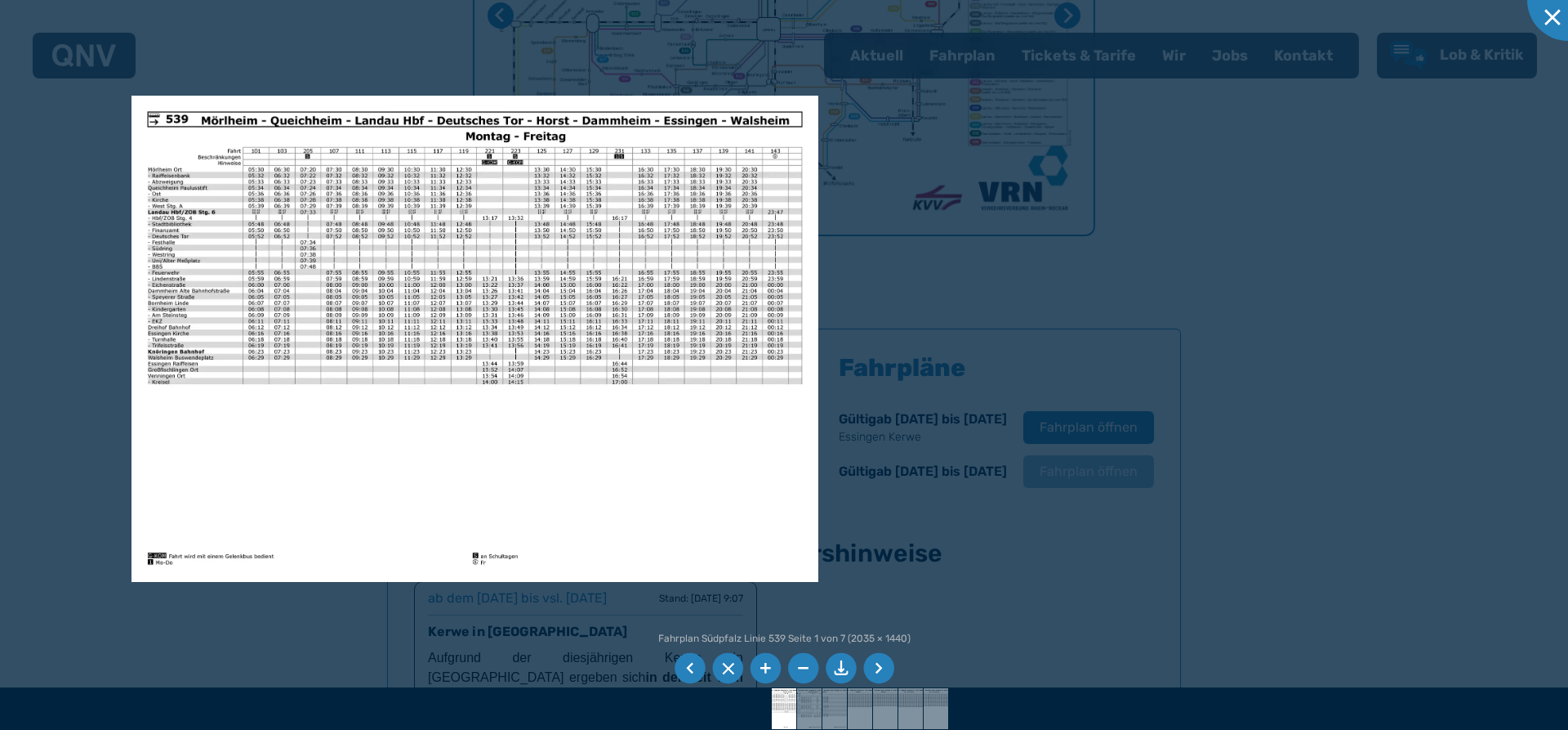
click at [876, 669] on li at bounding box center [878, 668] width 31 height 31
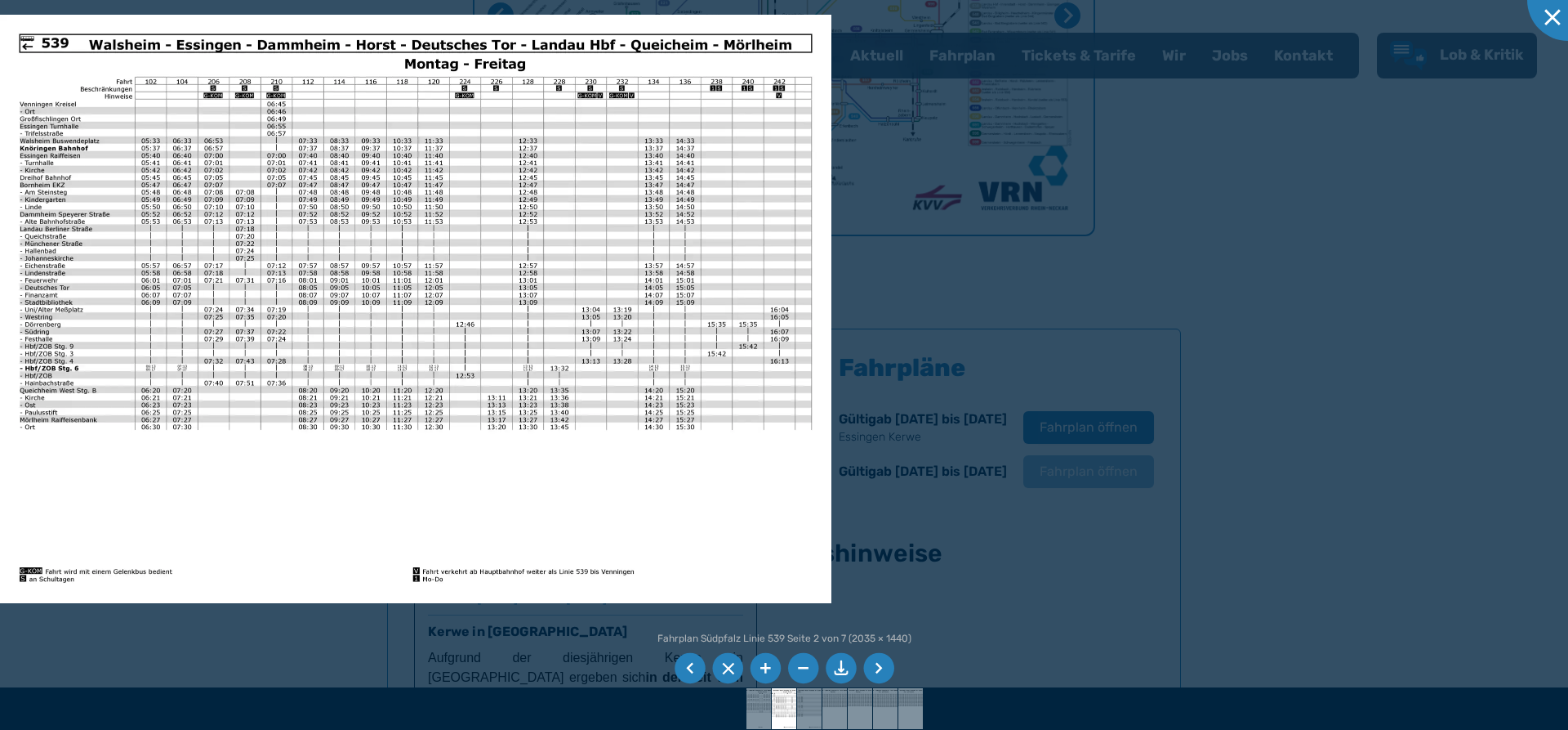
click at [876, 669] on li at bounding box center [878, 668] width 31 height 31
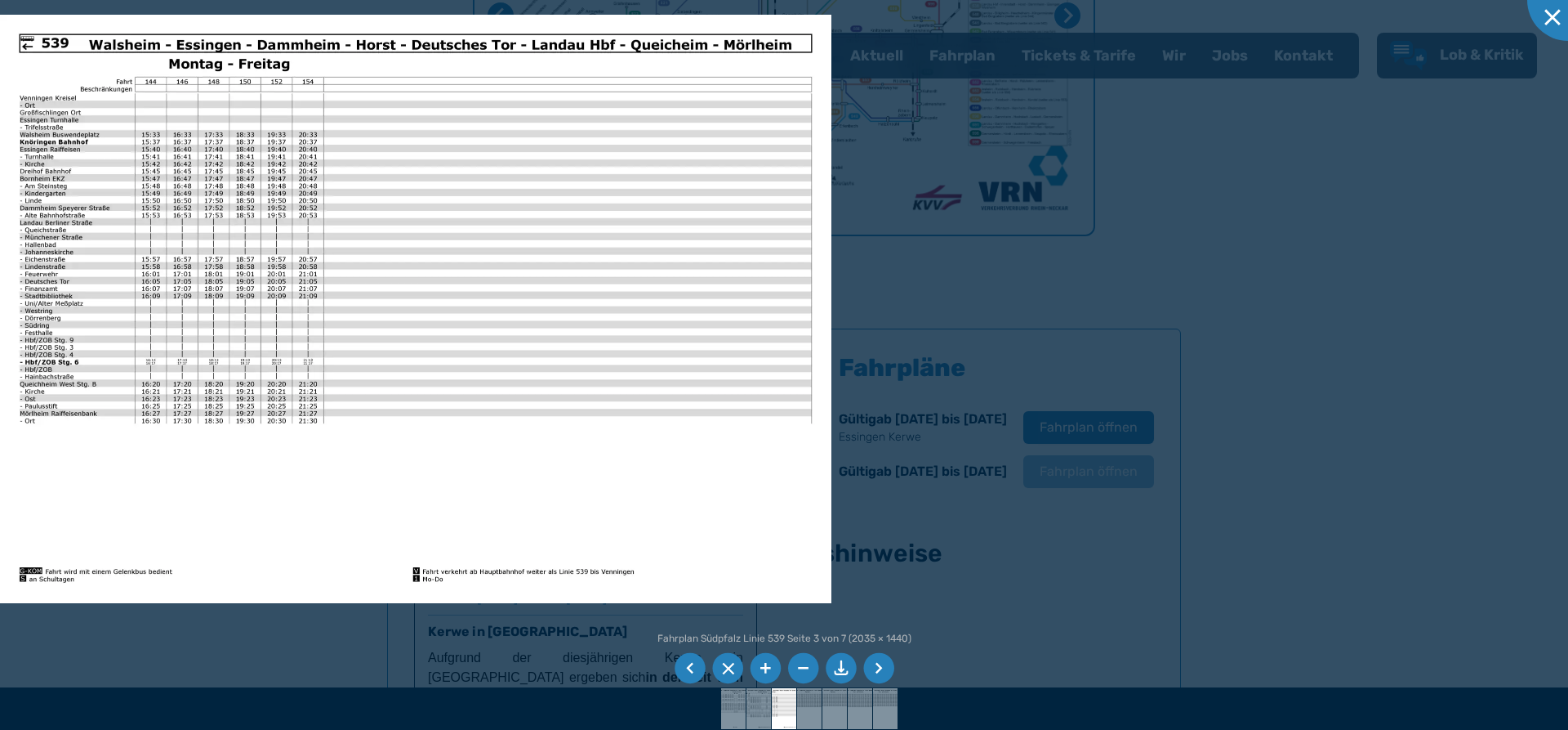
click at [694, 670] on li at bounding box center [690, 668] width 31 height 31
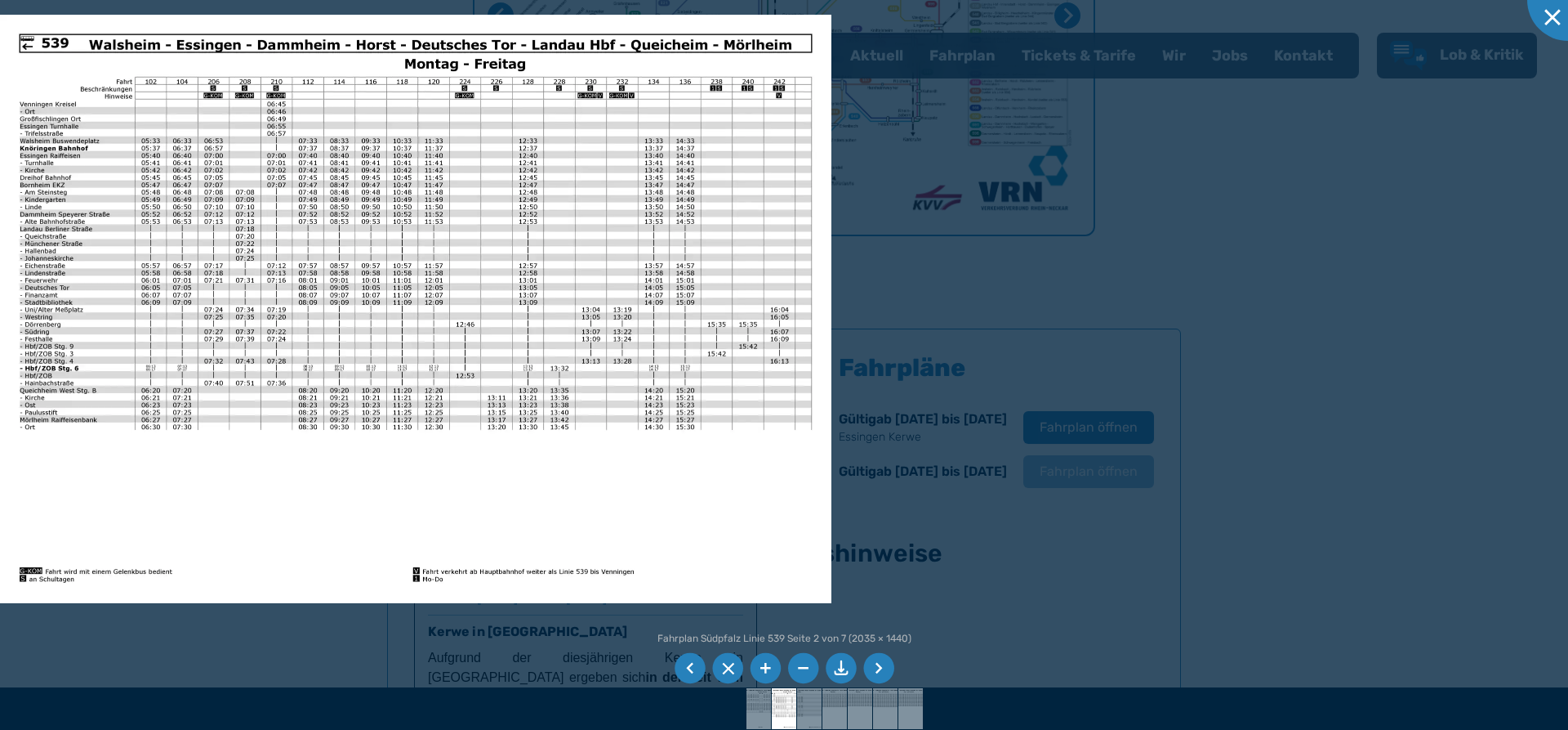
click at [885, 668] on li at bounding box center [878, 668] width 31 height 31
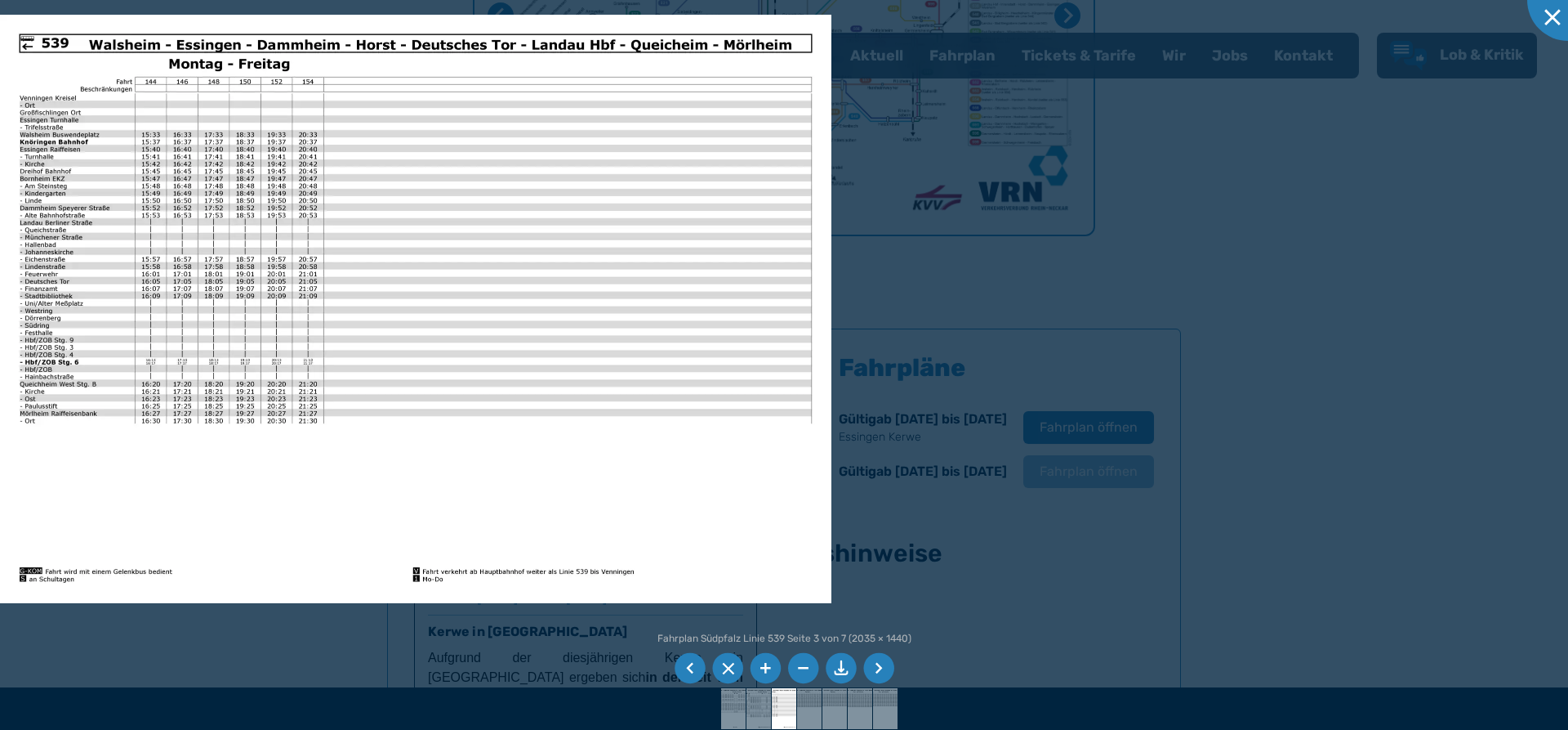
click at [885, 668] on li at bounding box center [878, 668] width 31 height 31
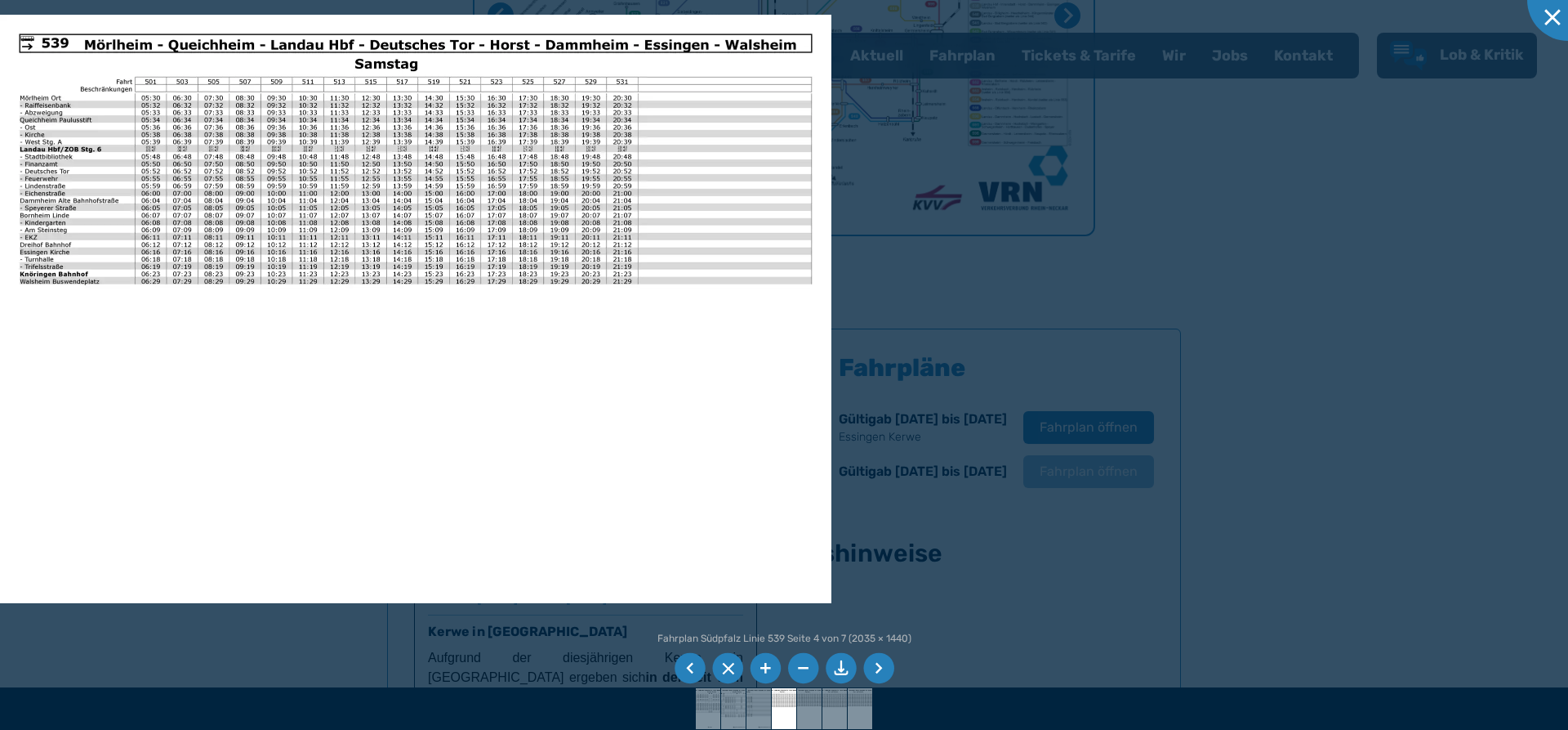
click at [885, 668] on li at bounding box center [878, 668] width 31 height 31
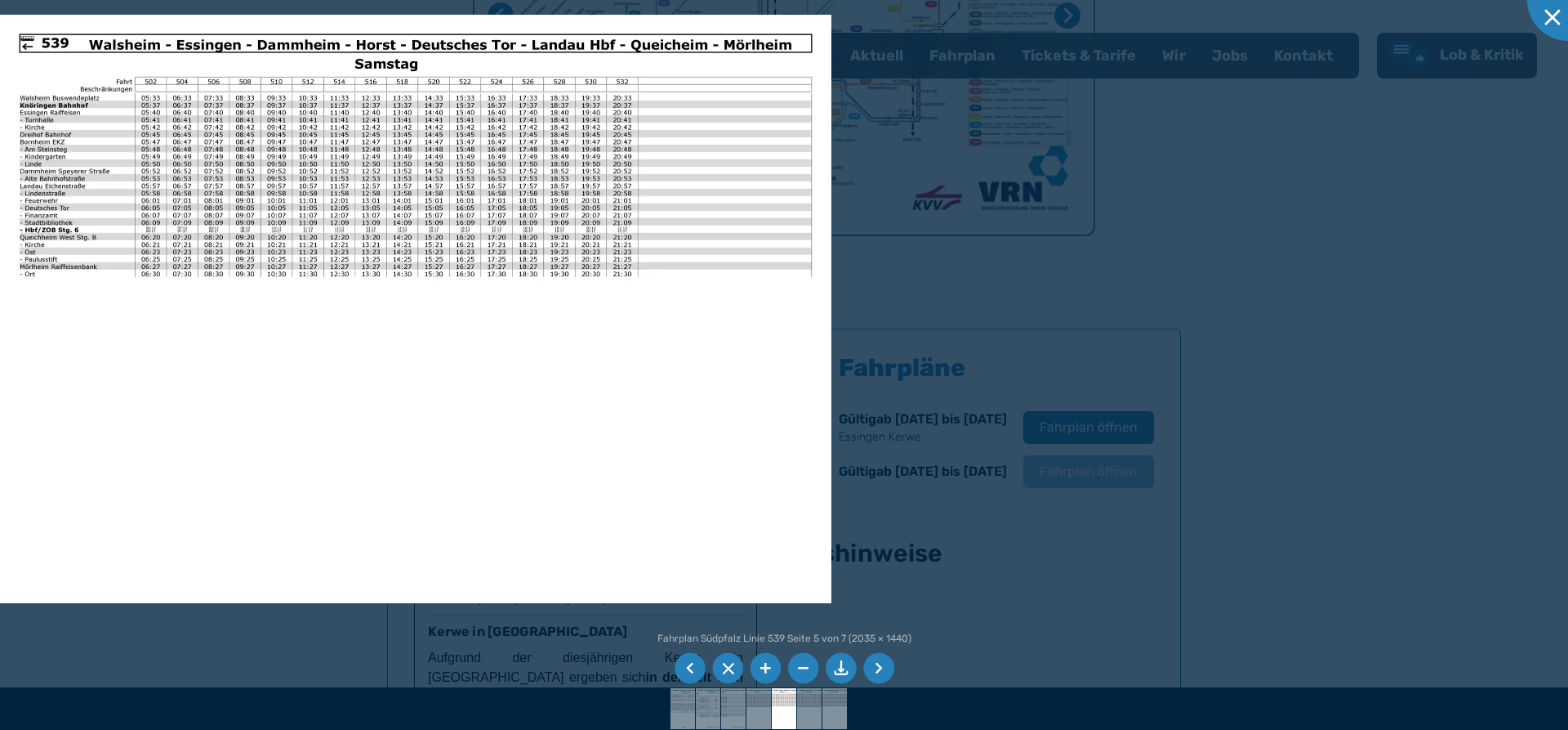
click at [885, 668] on li at bounding box center [878, 668] width 31 height 31
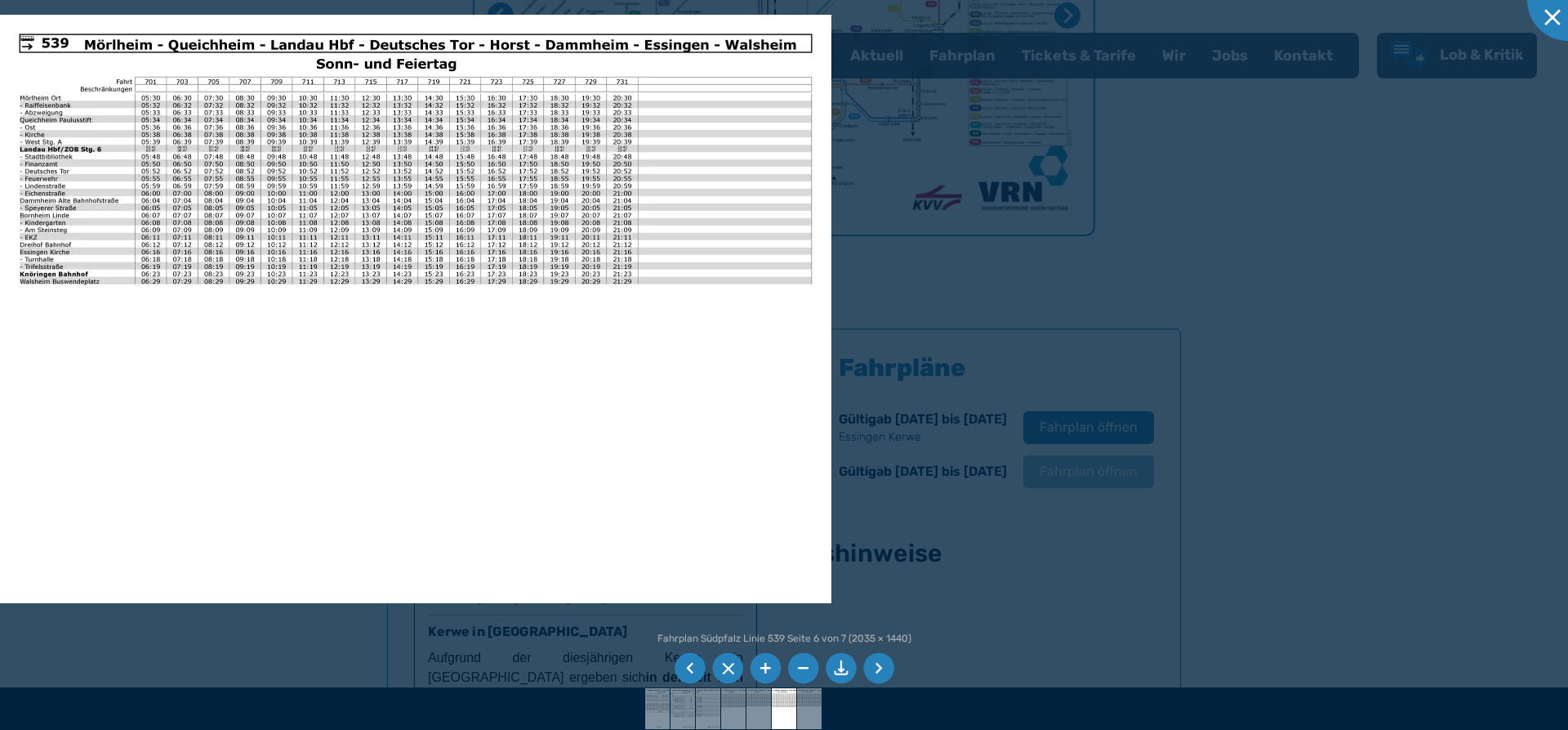
click at [885, 668] on li at bounding box center [878, 668] width 31 height 31
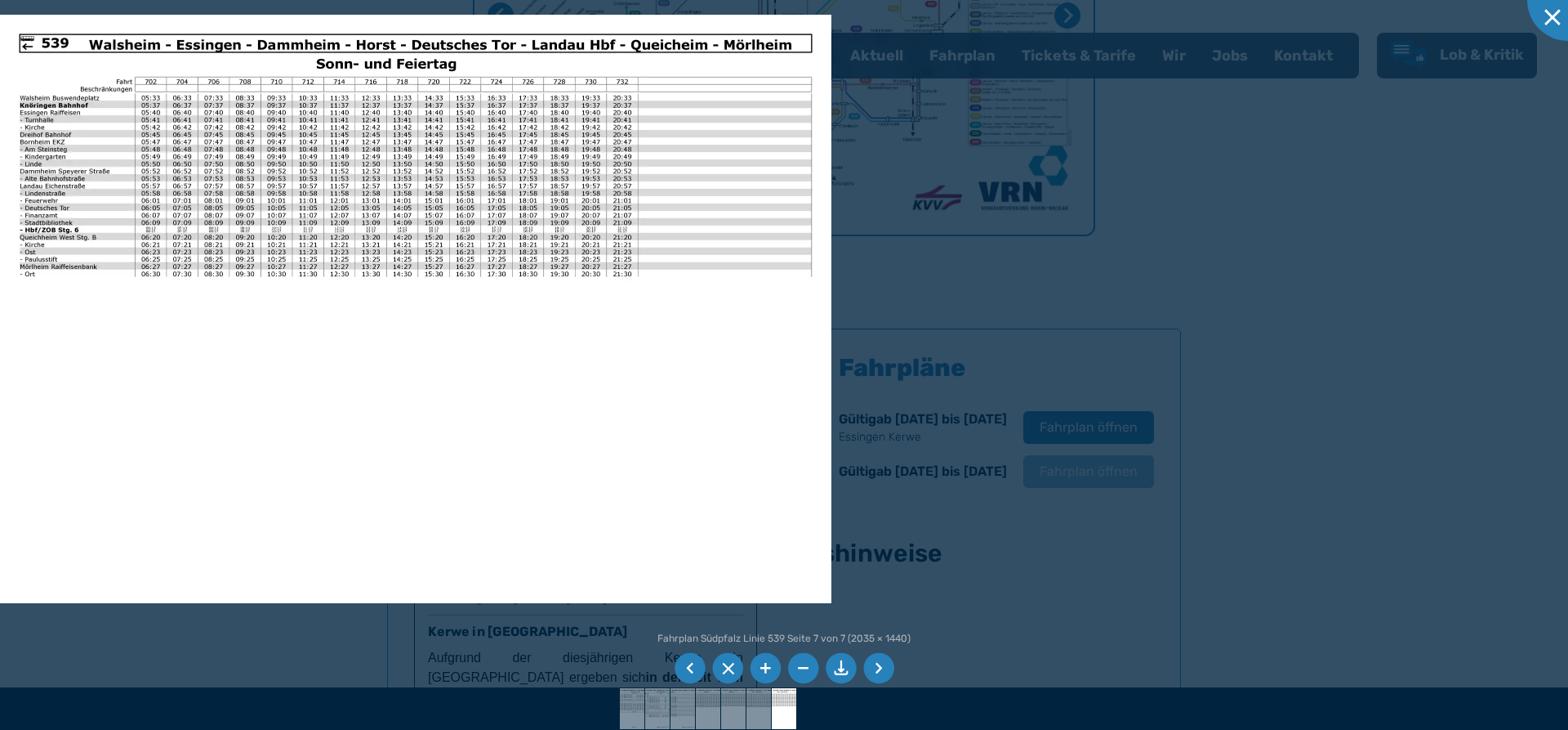
click at [885, 668] on li at bounding box center [878, 668] width 31 height 31
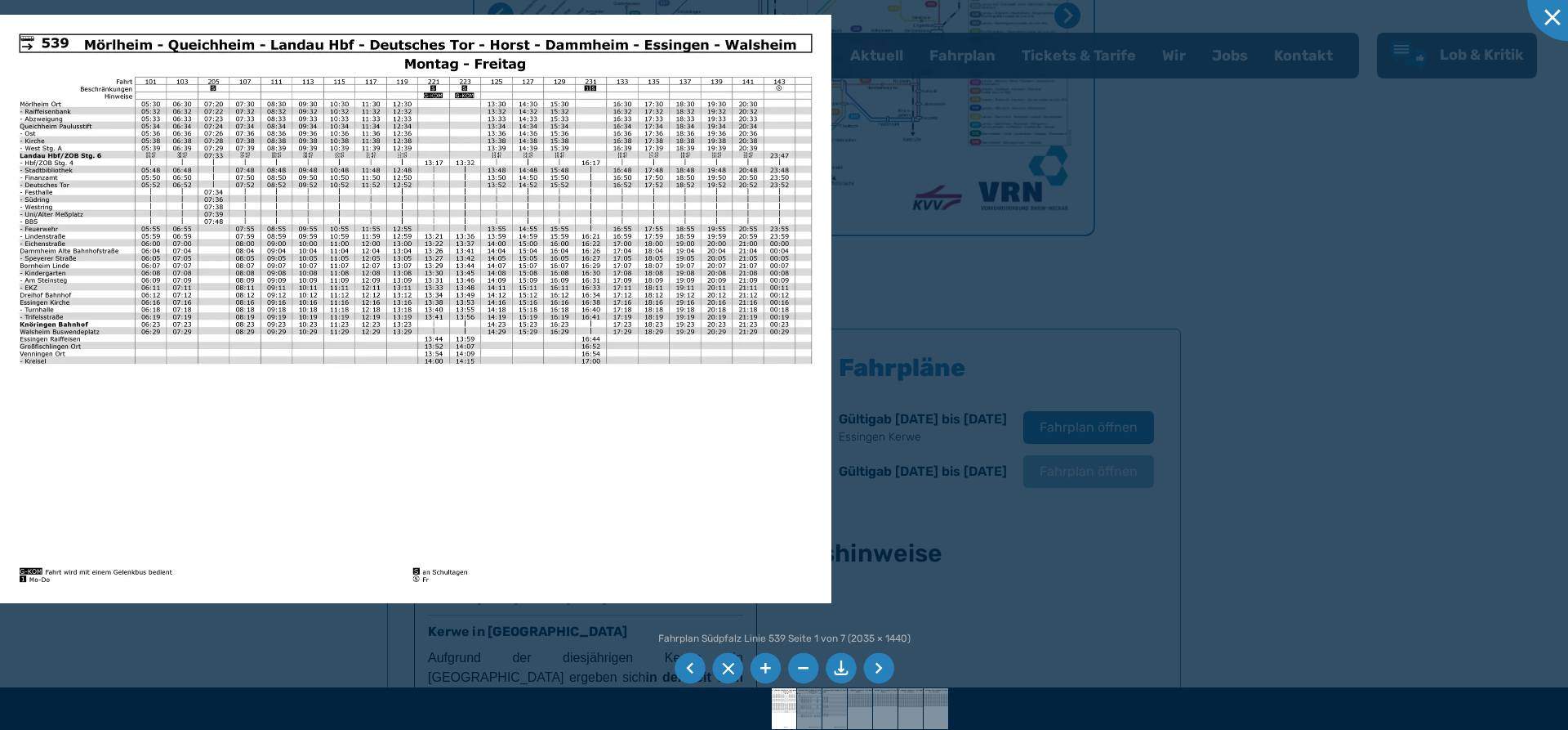
click at [885, 668] on li at bounding box center [878, 668] width 31 height 31
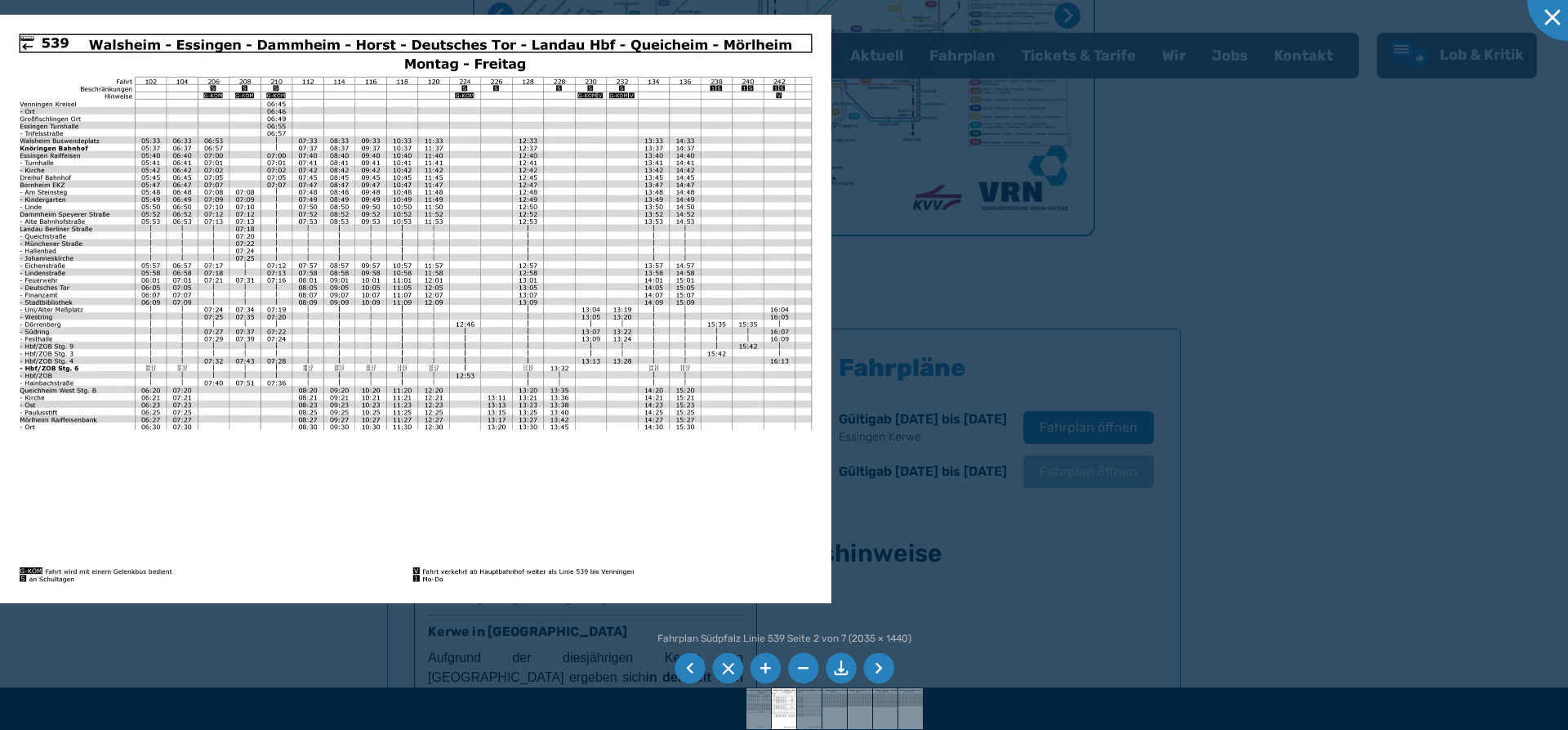
click at [885, 668] on li at bounding box center [878, 668] width 31 height 31
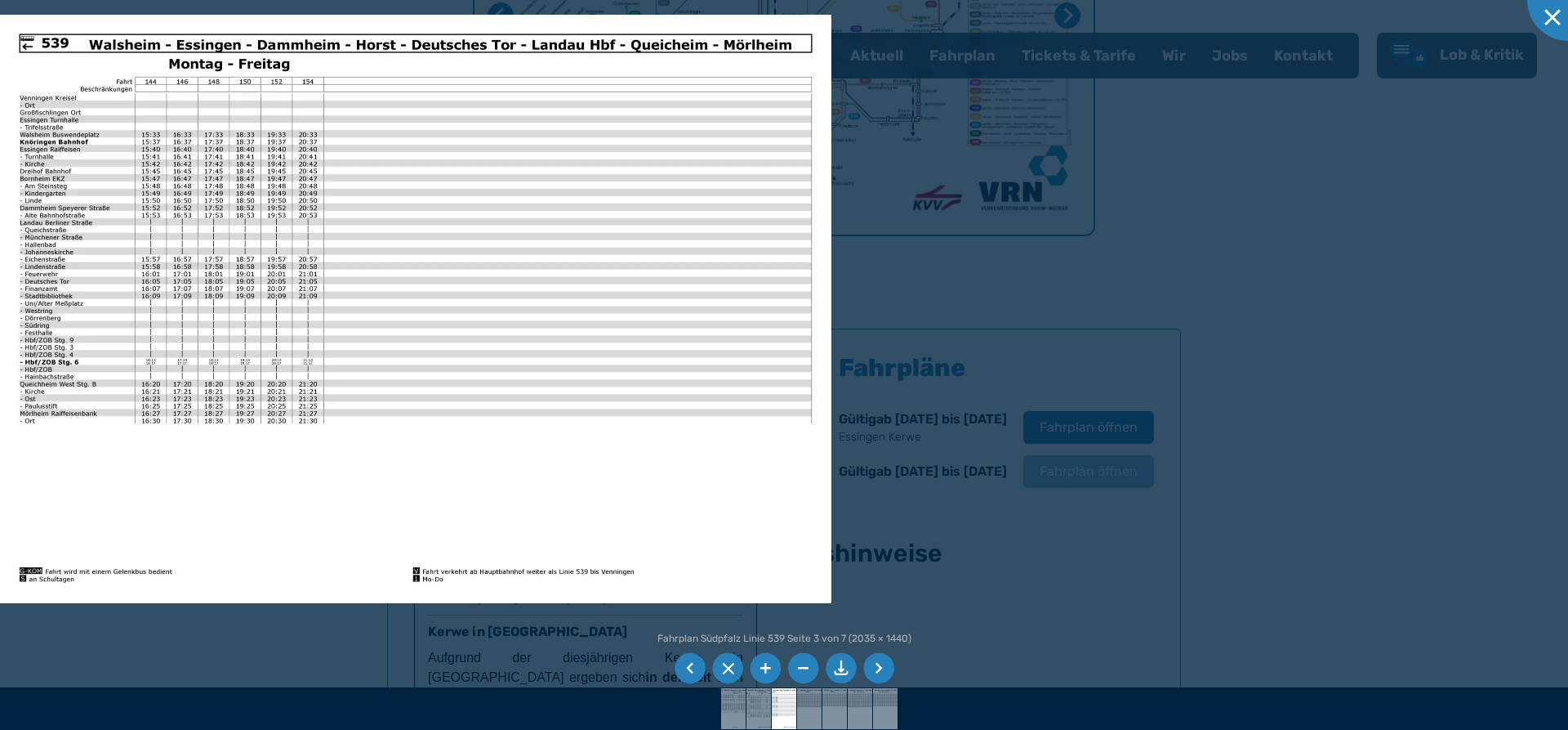
click at [885, 668] on li at bounding box center [878, 668] width 31 height 31
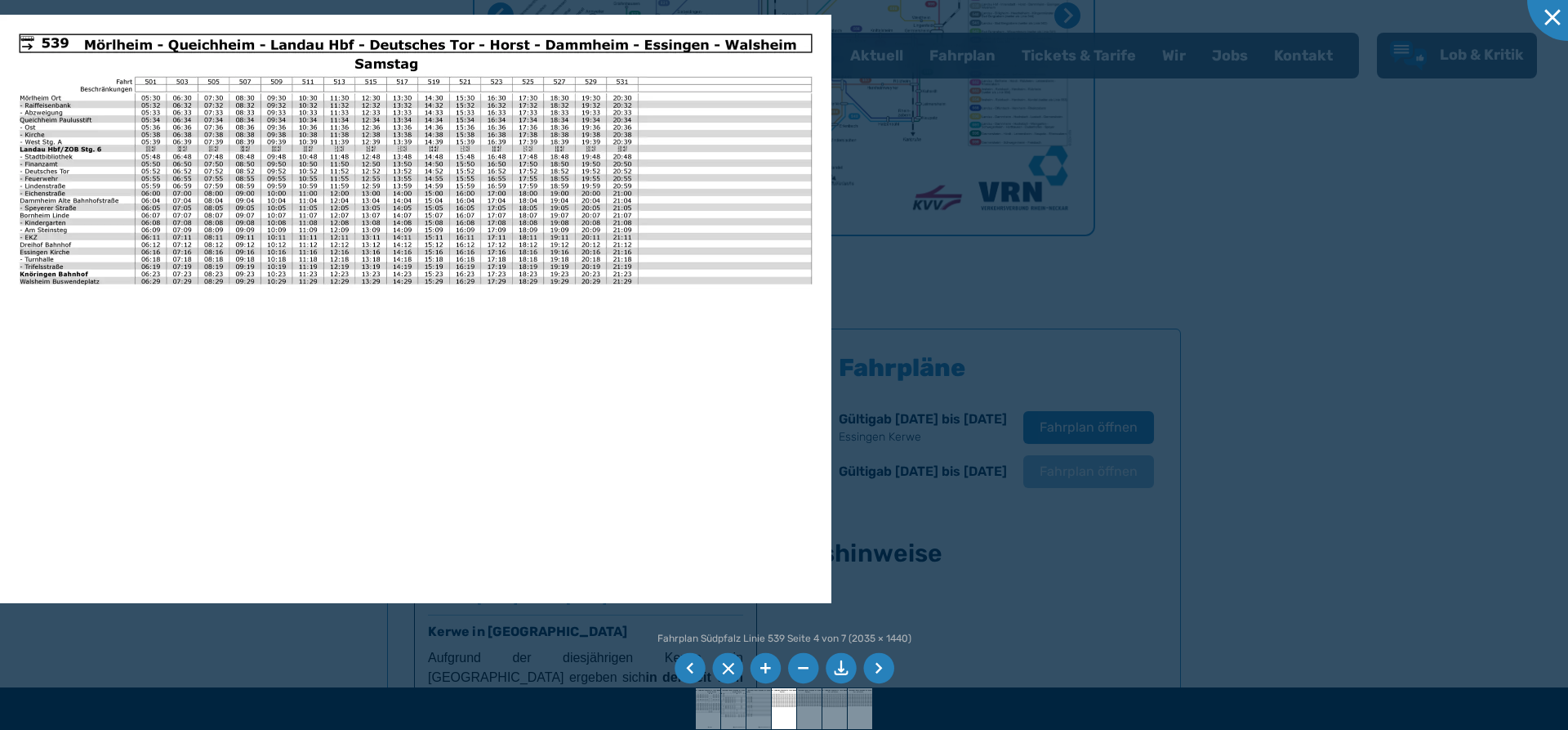
click at [885, 668] on li at bounding box center [878, 668] width 31 height 31
